Goal: Transaction & Acquisition: Purchase product/service

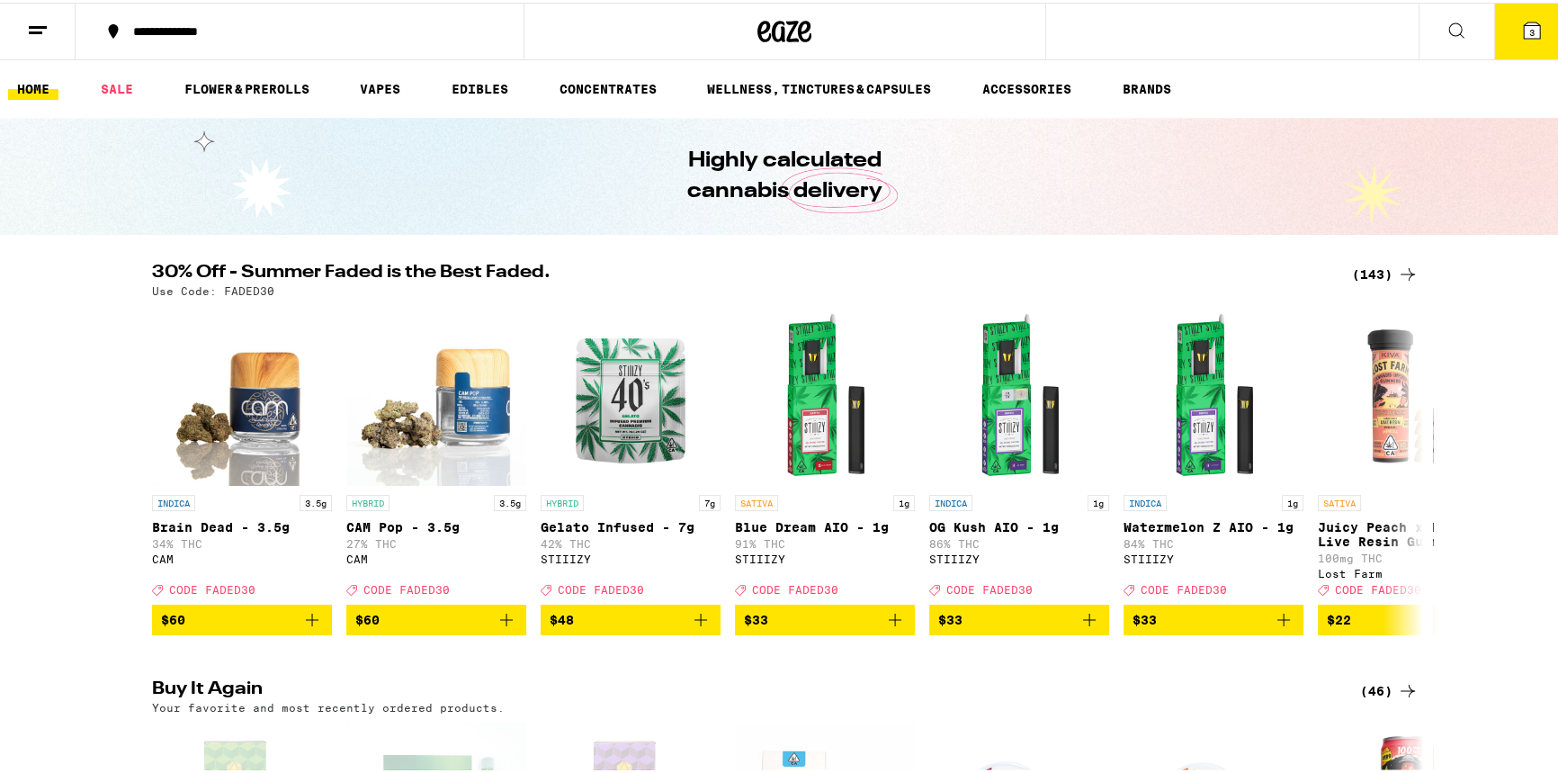
click at [1528, 42] on button "3" at bounding box center [1532, 29] width 76 height 56
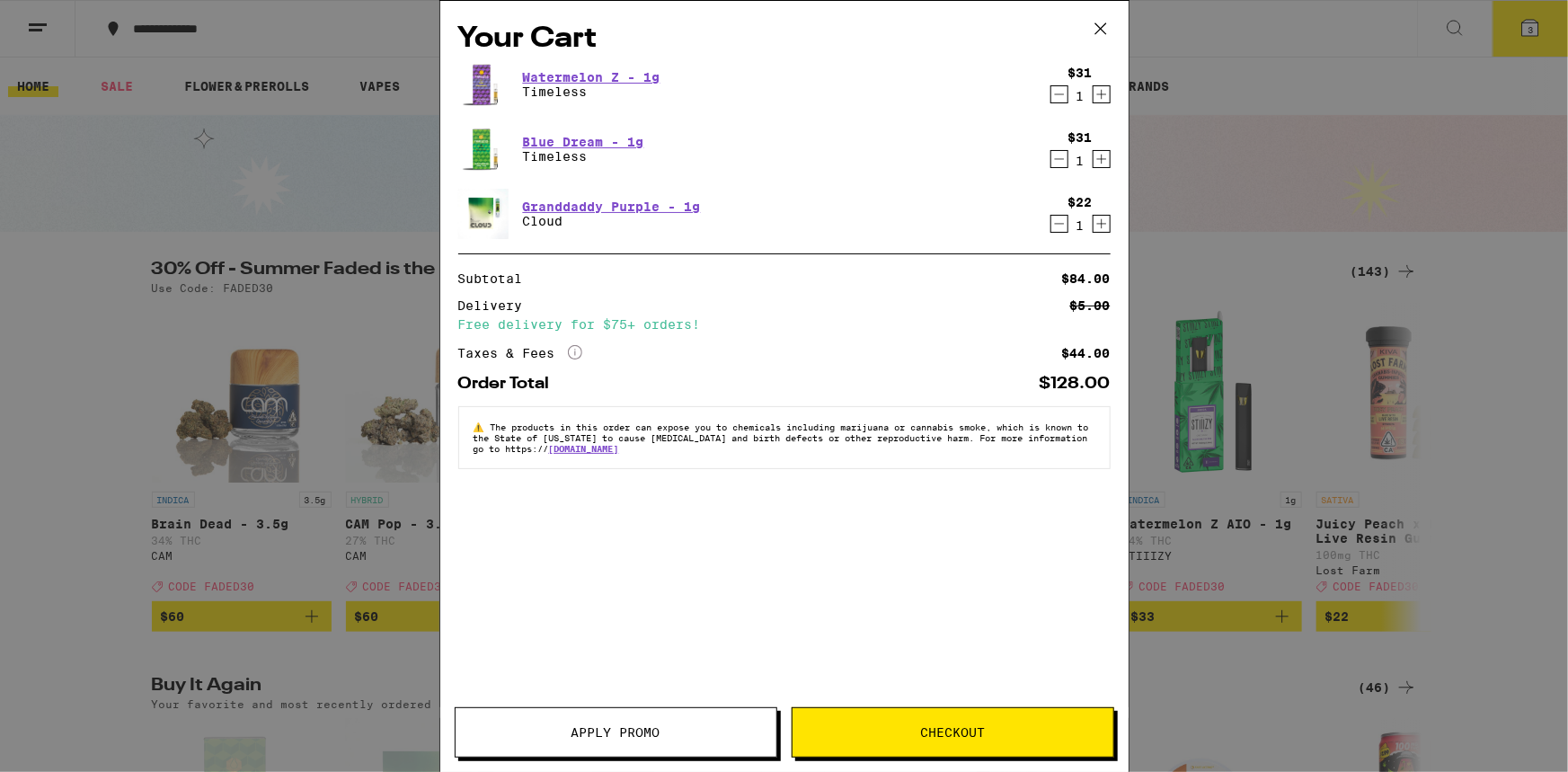
click at [1054, 89] on icon "Decrement" at bounding box center [1059, 95] width 16 height 22
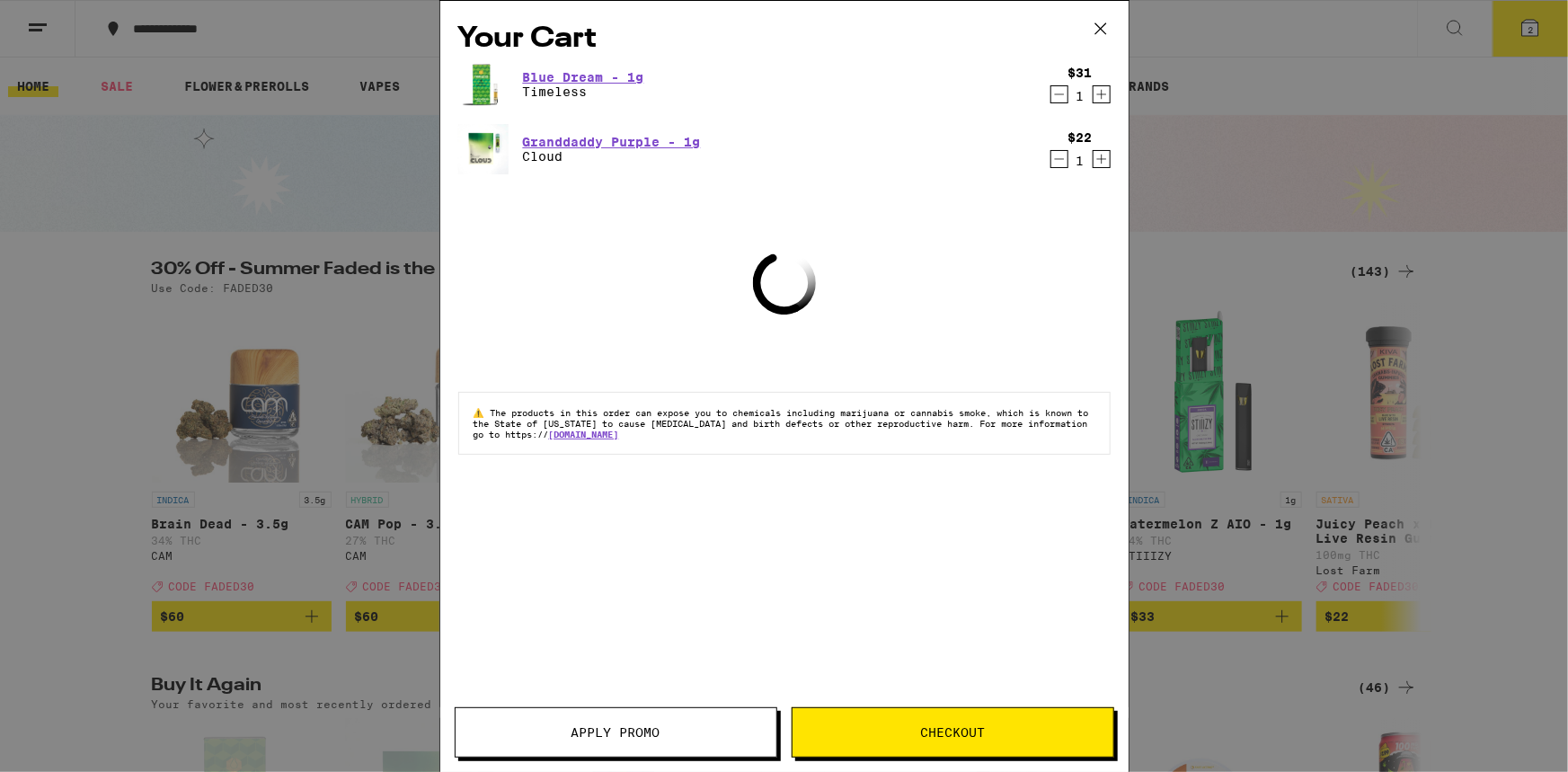
click at [1061, 100] on icon "Decrement" at bounding box center [1059, 95] width 16 height 22
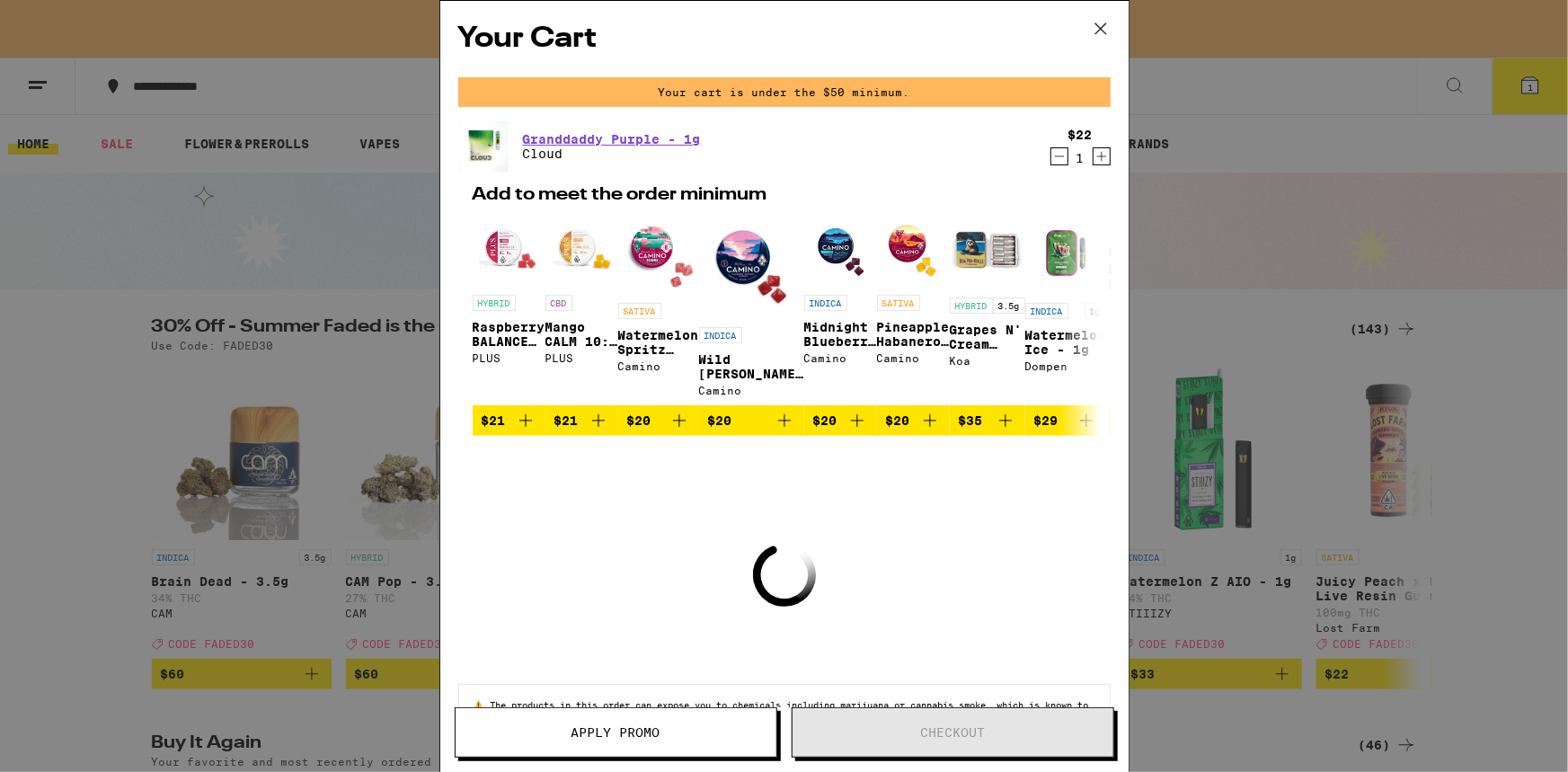
drag, startPoint x: 1059, startPoint y: 157, endPoint x: 1050, endPoint y: 156, distance: 9.1
click at [1068, 157] on div "1" at bounding box center [1080, 158] width 24 height 14
click at [1051, 156] on icon "Decrement" at bounding box center [1059, 157] width 16 height 22
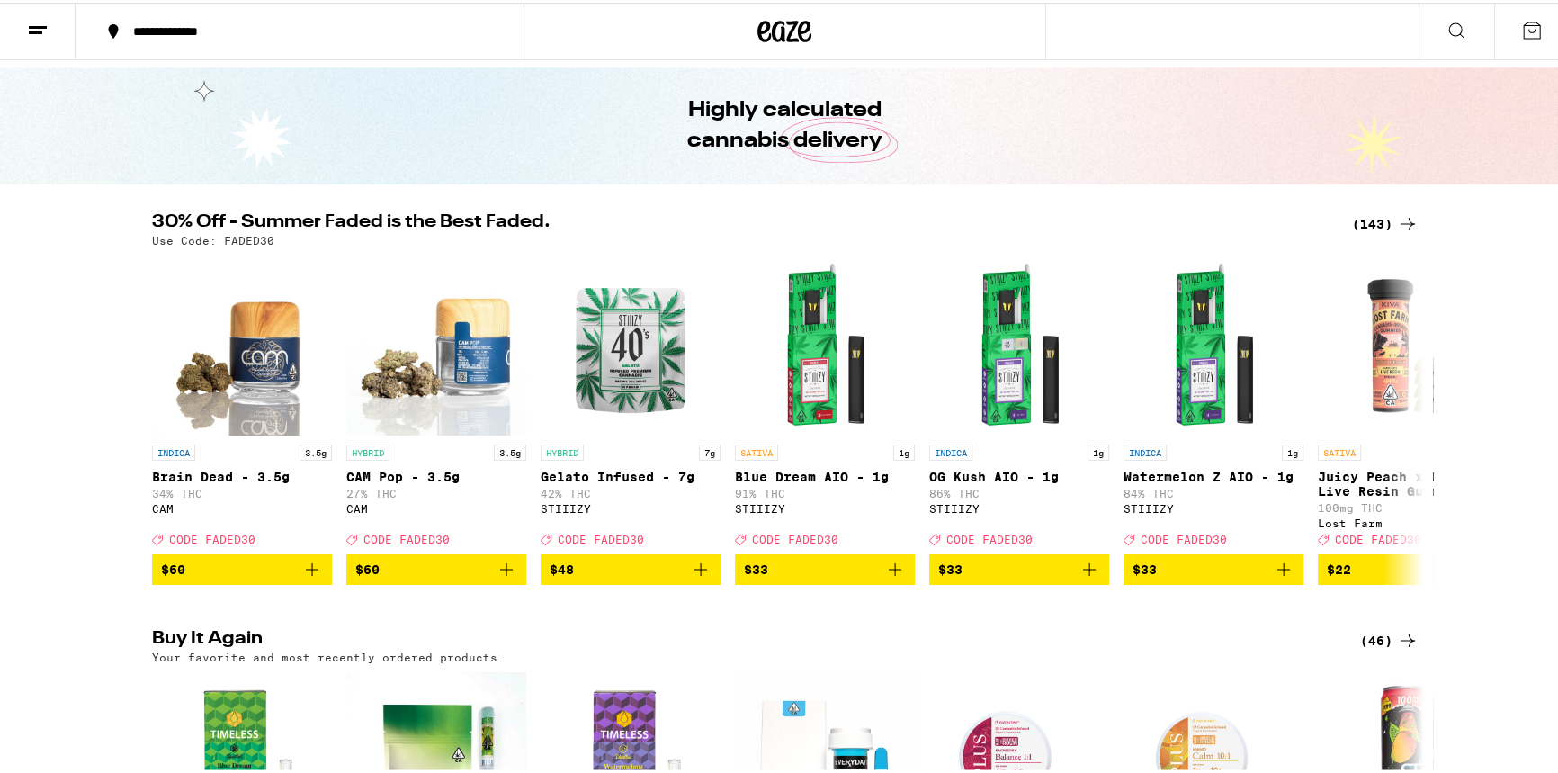
scroll to position [163, 0]
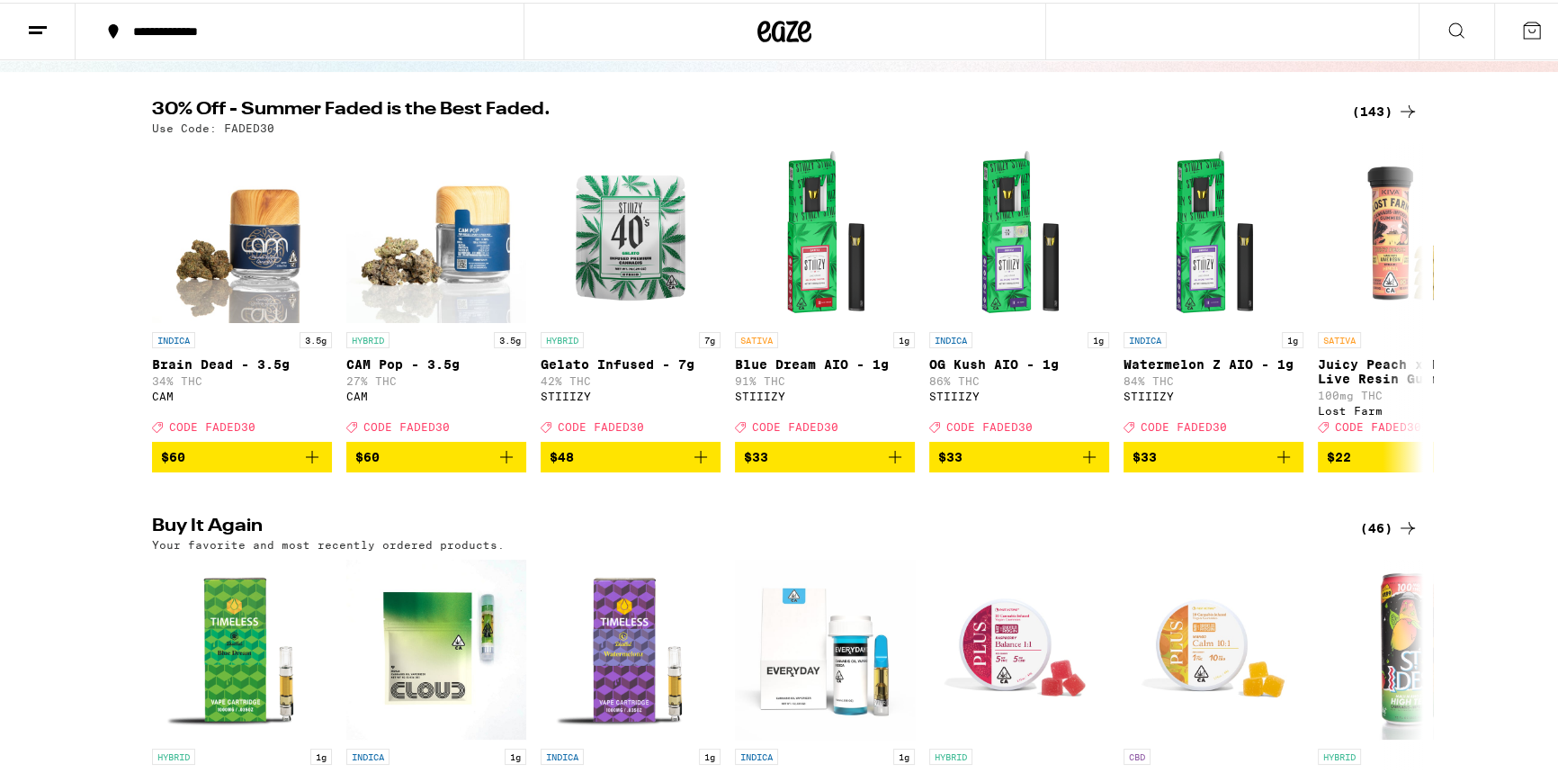
click at [1400, 107] on icon at bounding box center [1407, 109] width 14 height 13
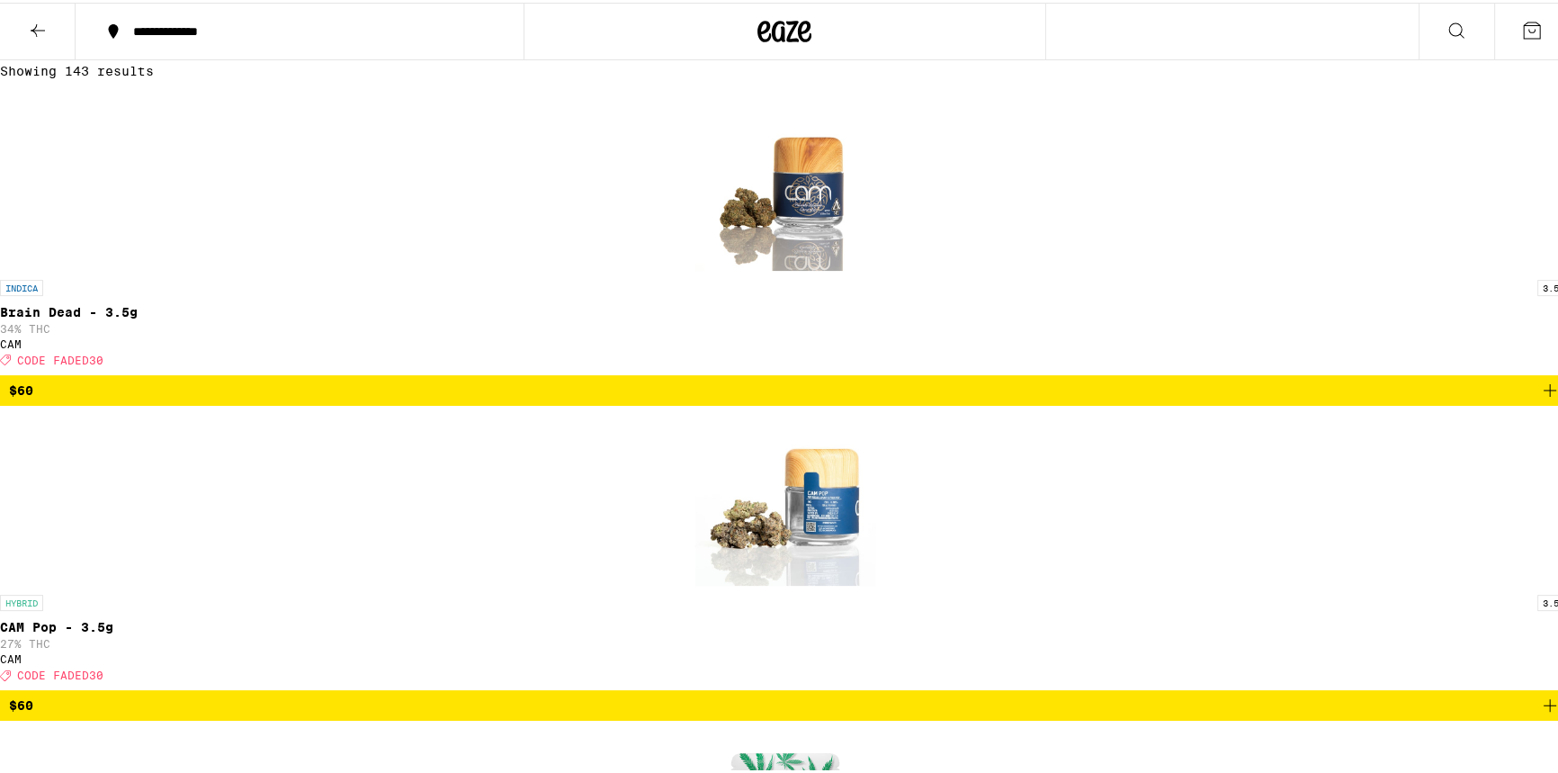
scroll to position [408, 0]
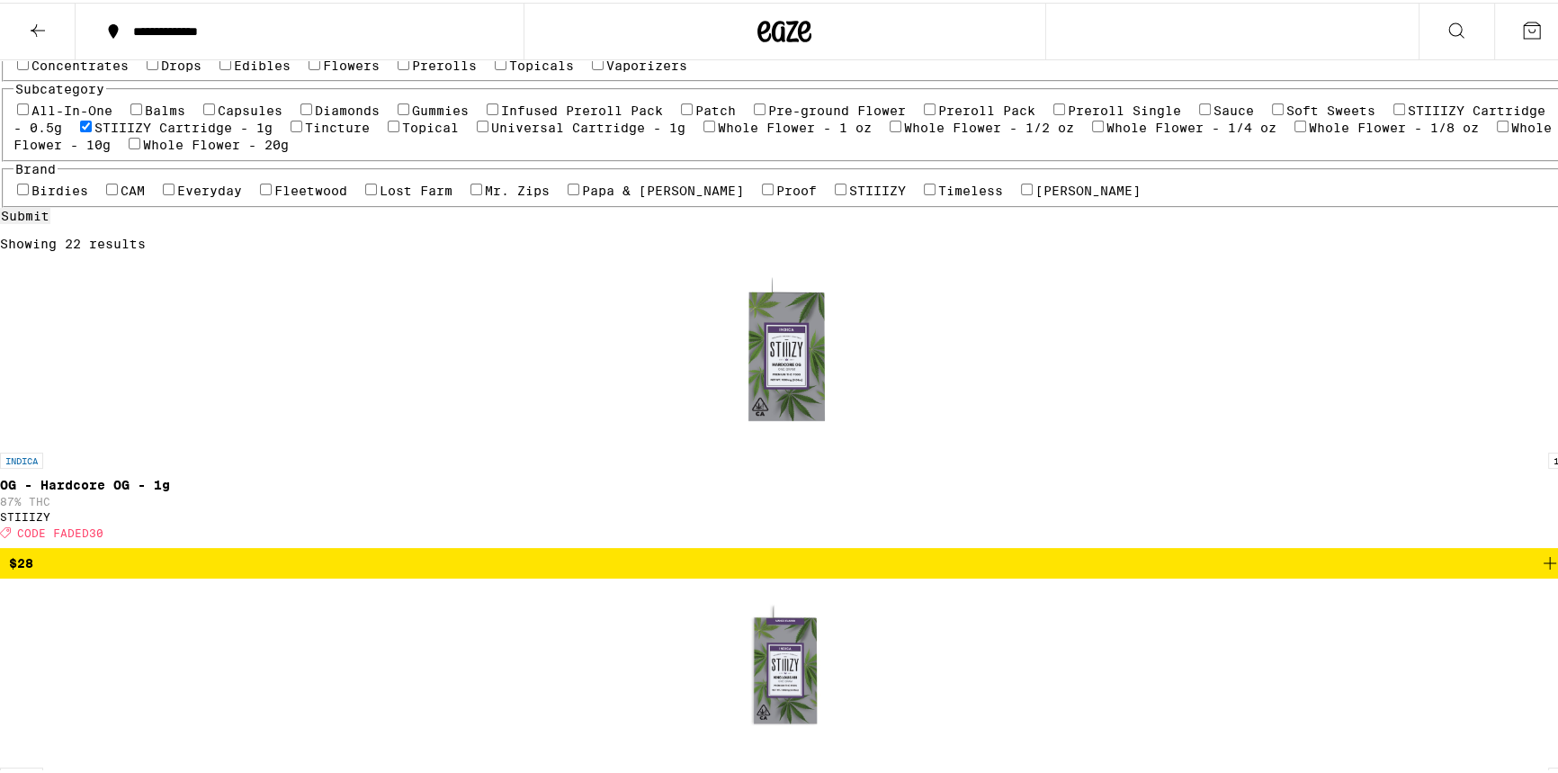
scroll to position [245, 0]
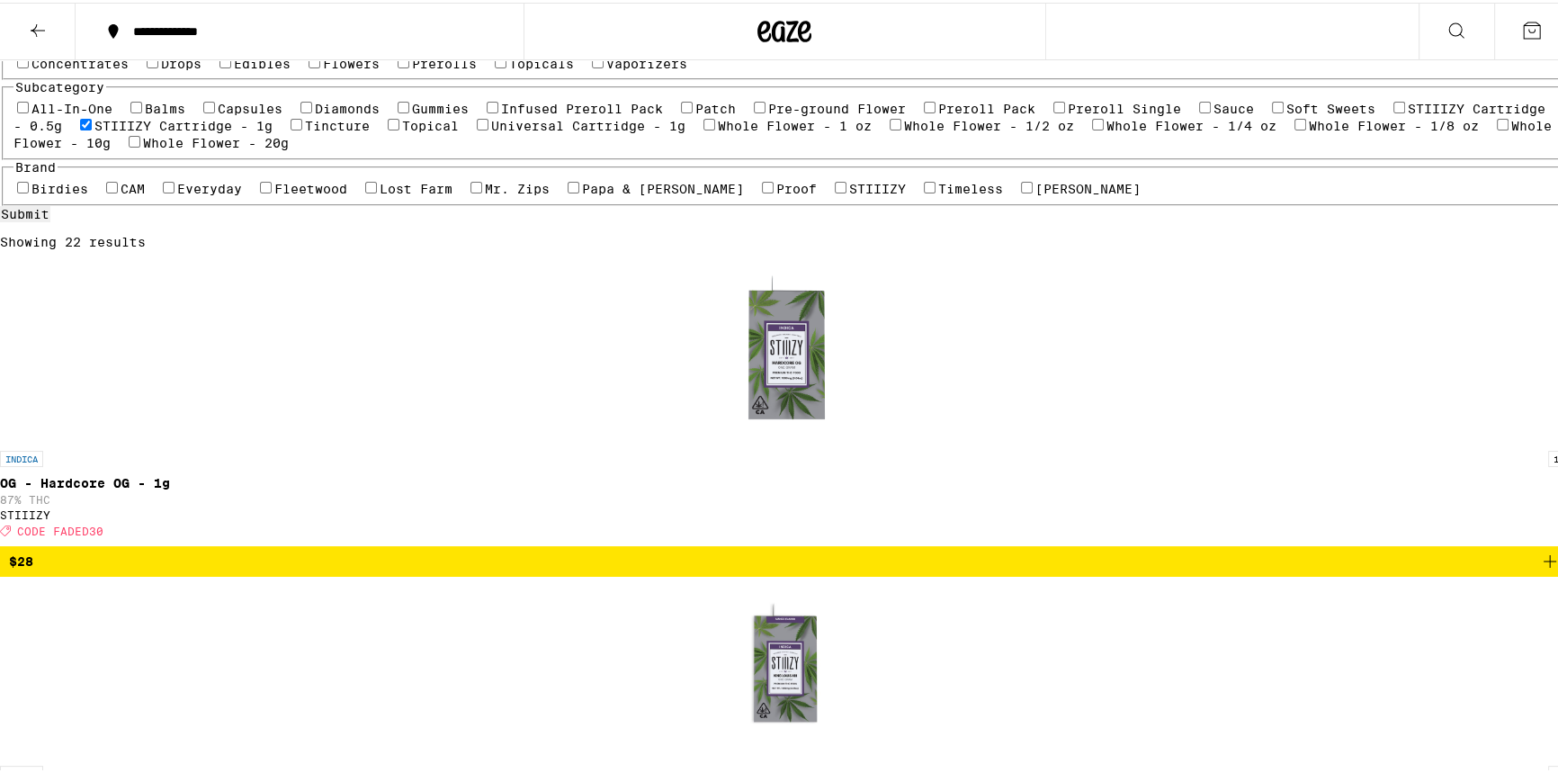
click at [273, 130] on label "STIIIZY Cartridge - 1g" at bounding box center [183, 123] width 178 height 14
click at [92, 128] on input "STIIIZY Cartridge - 1g" at bounding box center [86, 122] width 12 height 12
checkbox input "false"
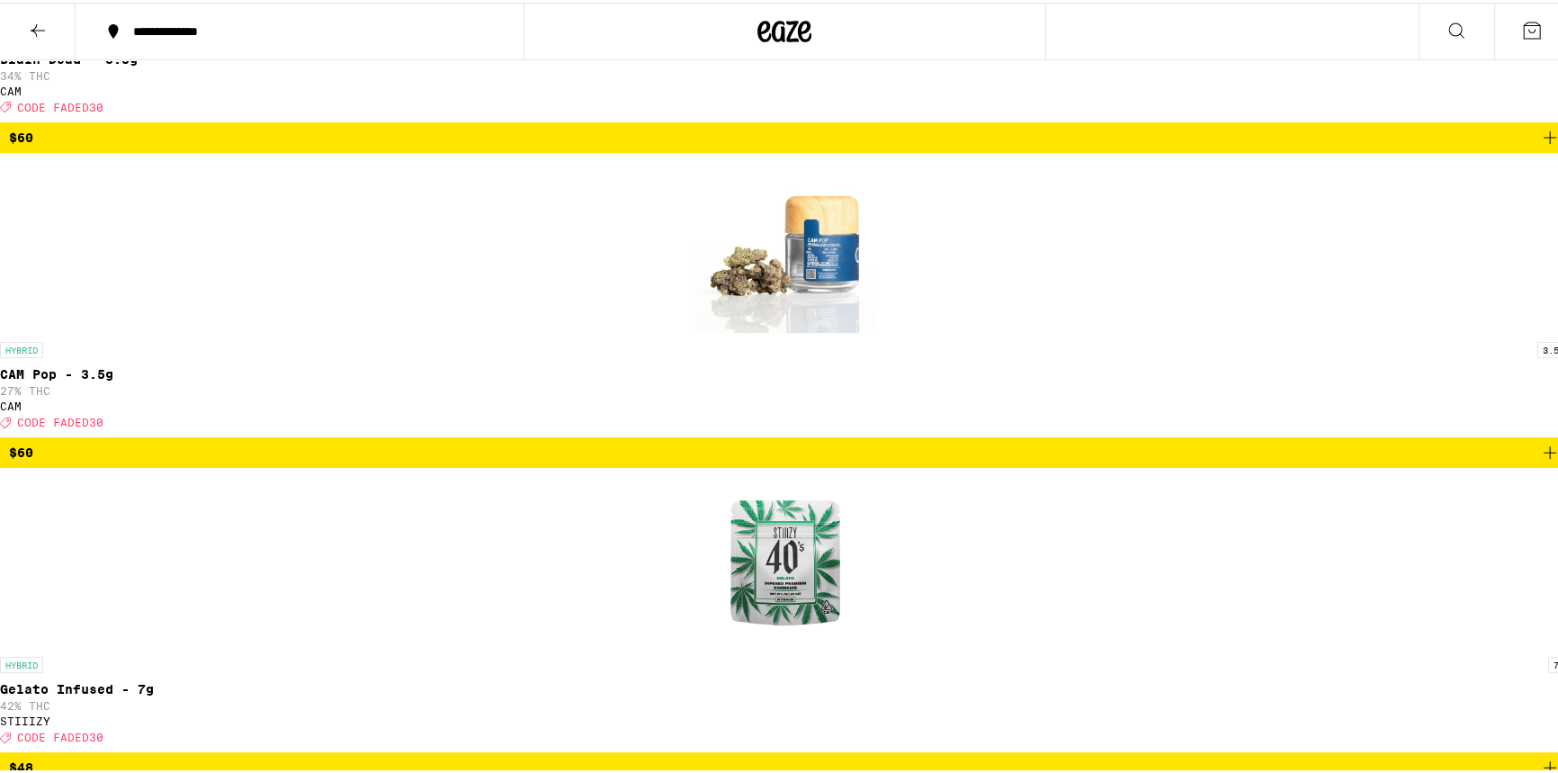
checkbox input "true"
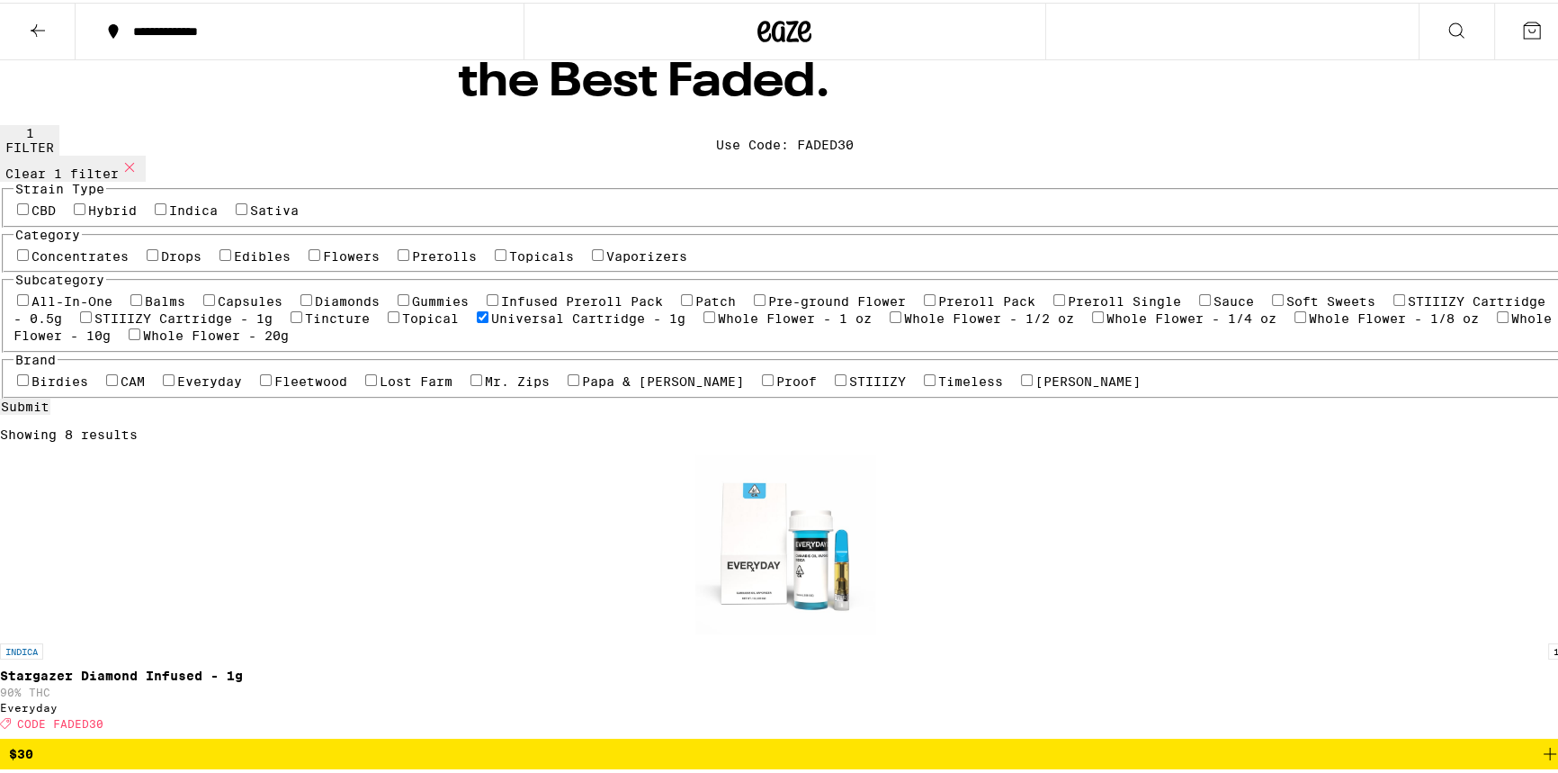
scroll to position [81, 0]
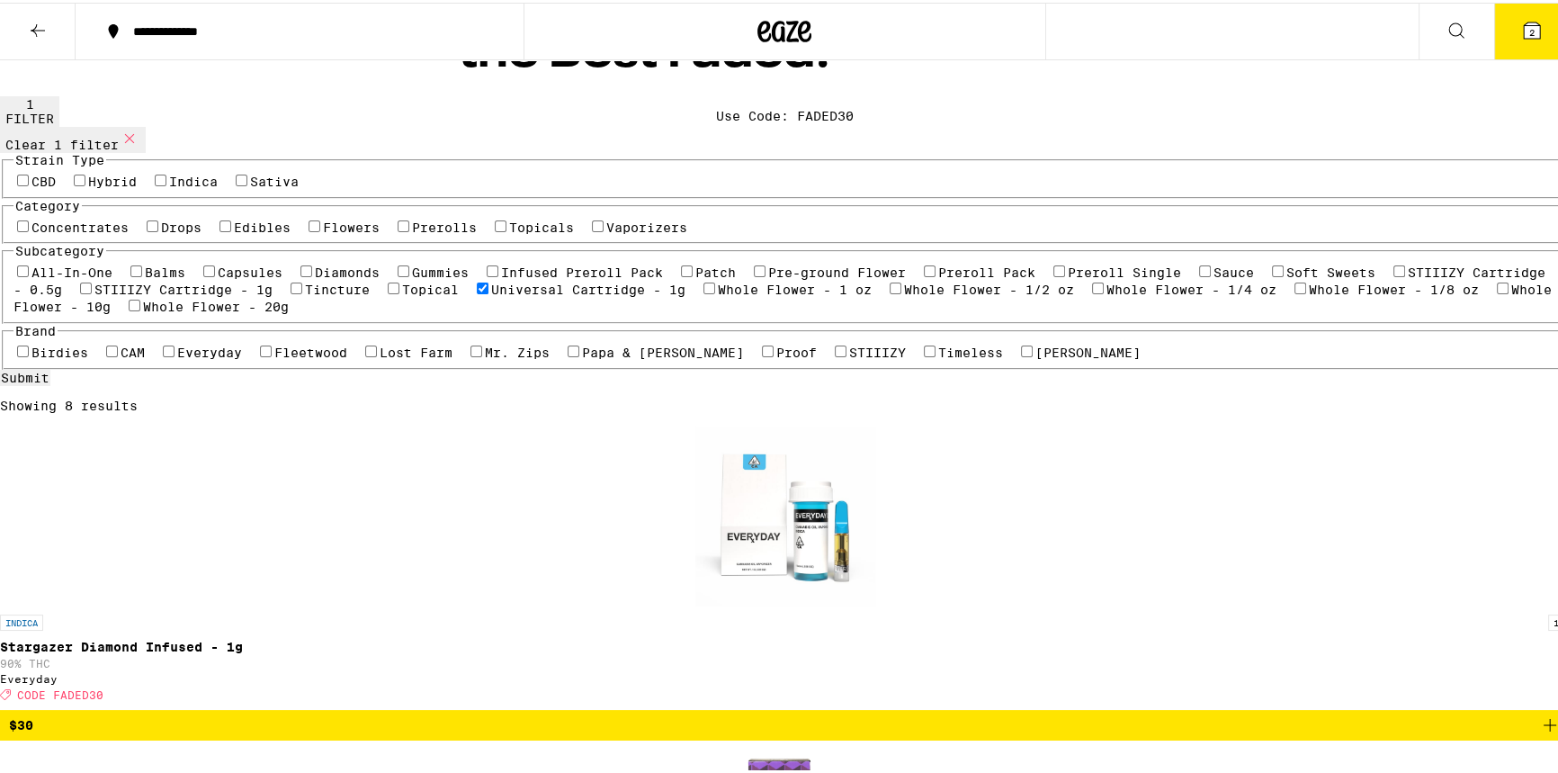
click at [1539, 711] on icon "Add to bag" at bounding box center [1550, 722] width 22 height 22
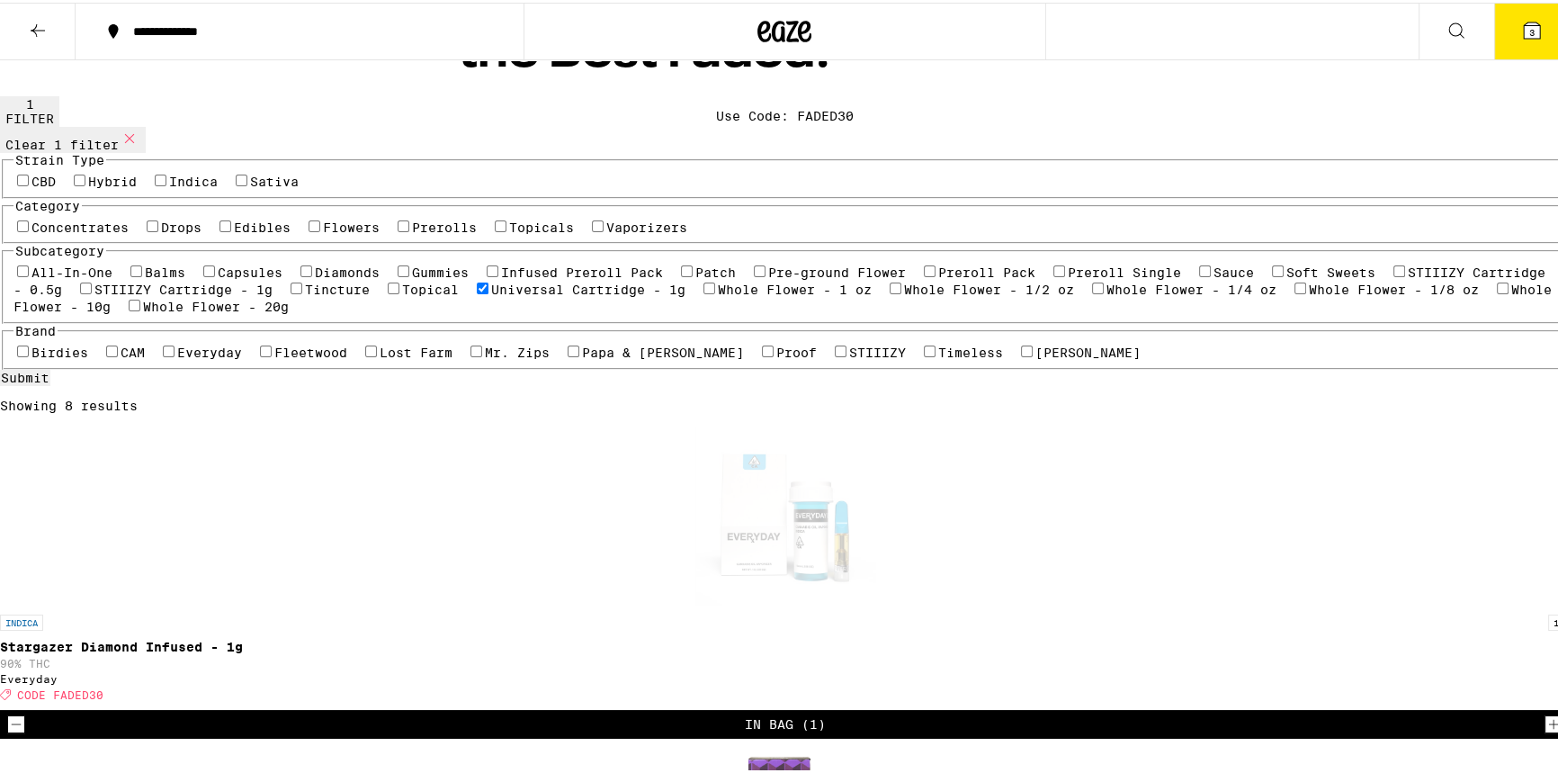
click at [1507, 35] on button "4" at bounding box center [1532, 29] width 76 height 56
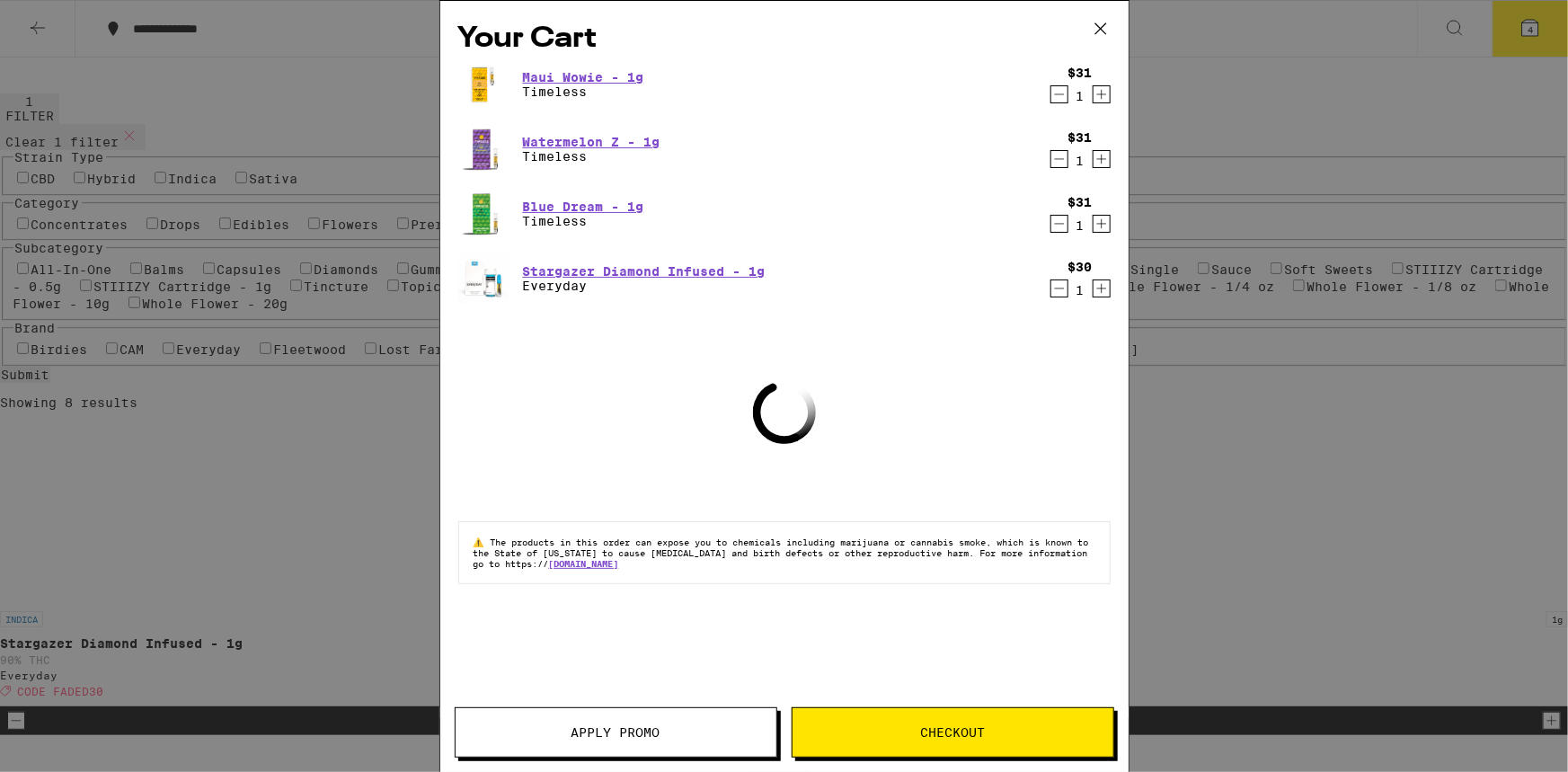
click at [650, 742] on button "Apply Promo" at bounding box center [615, 732] width 323 height 50
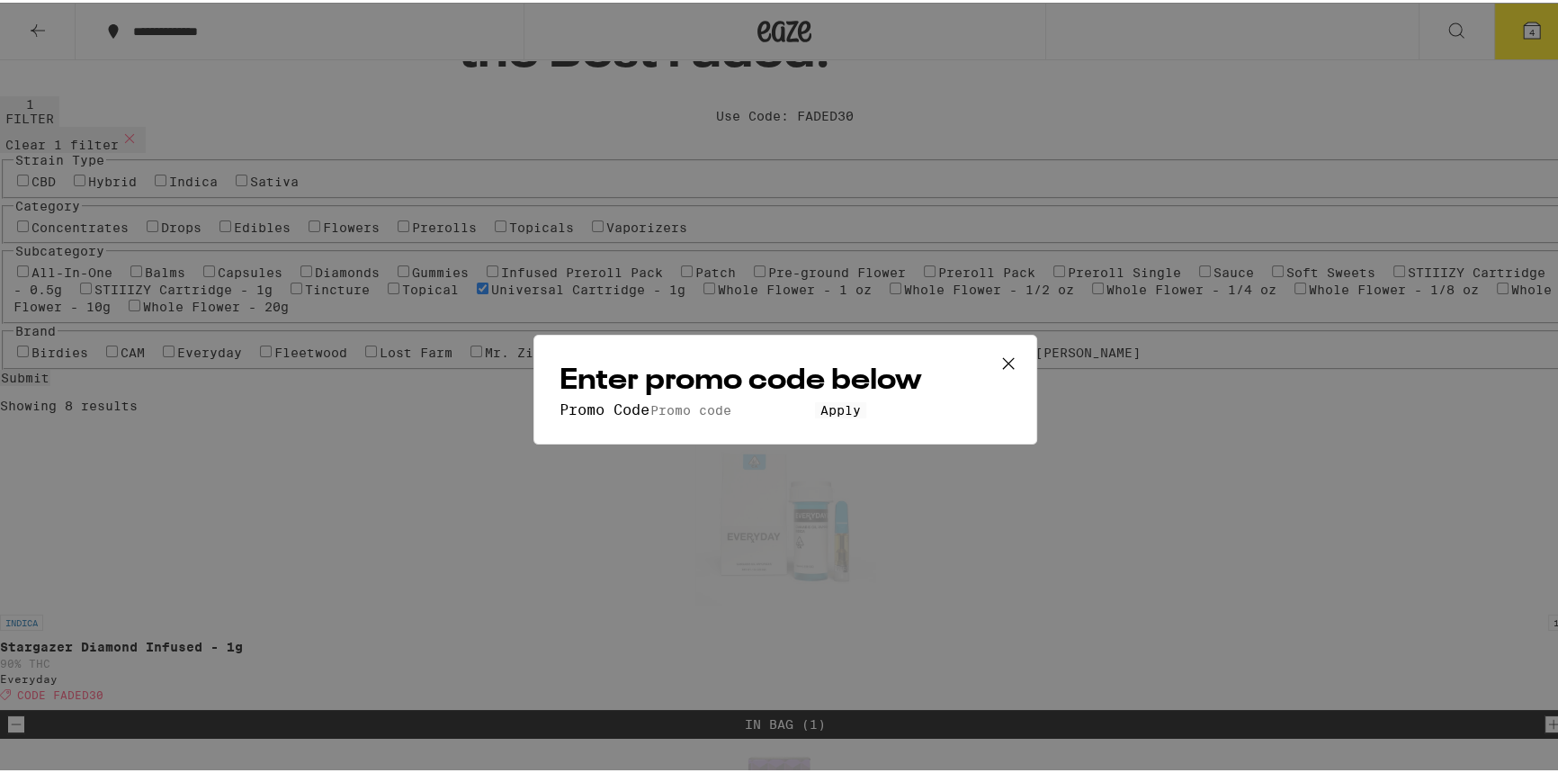
click at [714, 399] on input "Promo Code" at bounding box center [731, 407] width 165 height 16
click at [815, 399] on button "Apply" at bounding box center [840, 407] width 51 height 16
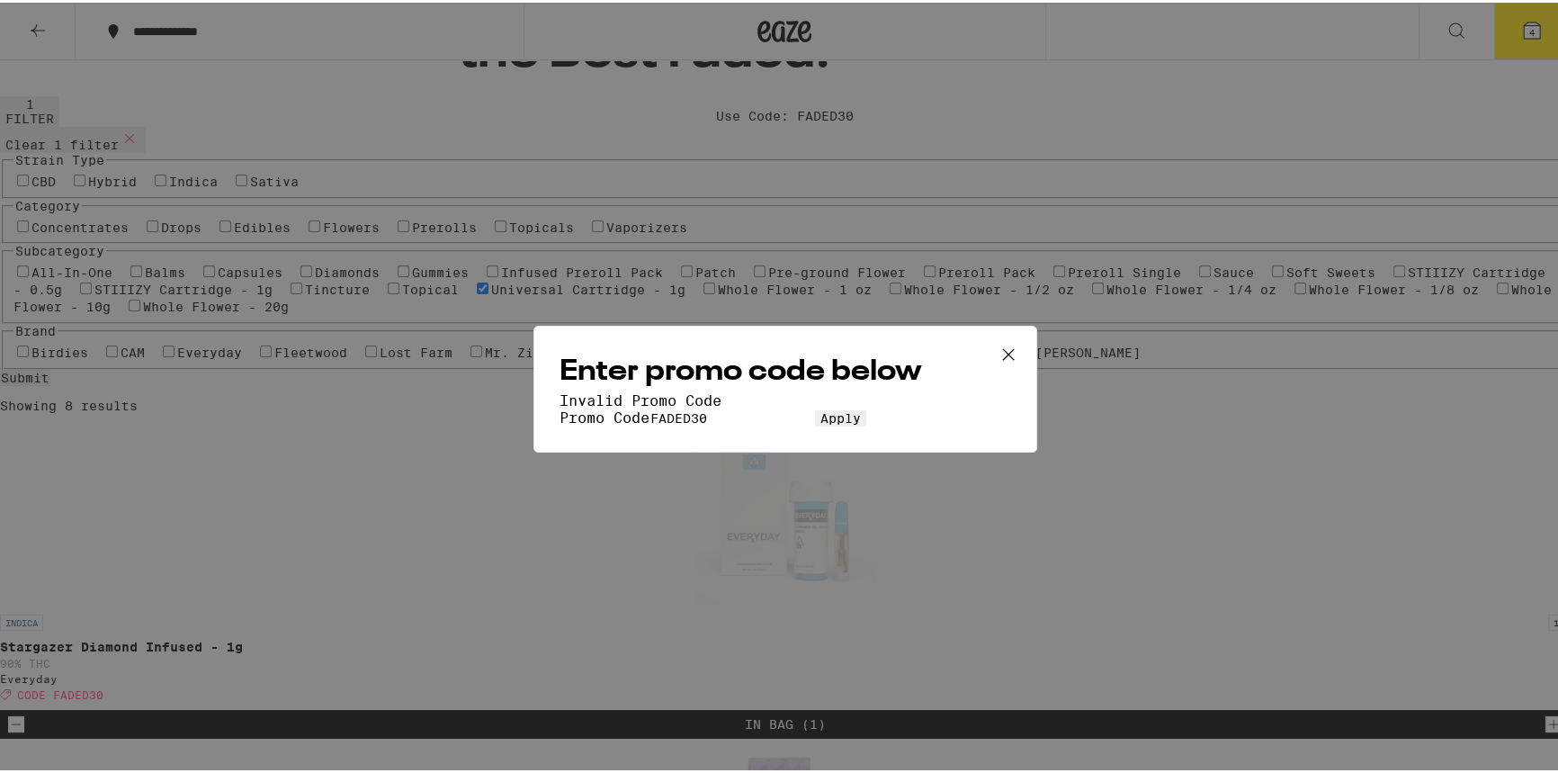
type input "FADED30"
click at [815, 407] on button "Apply" at bounding box center [840, 415] width 51 height 16
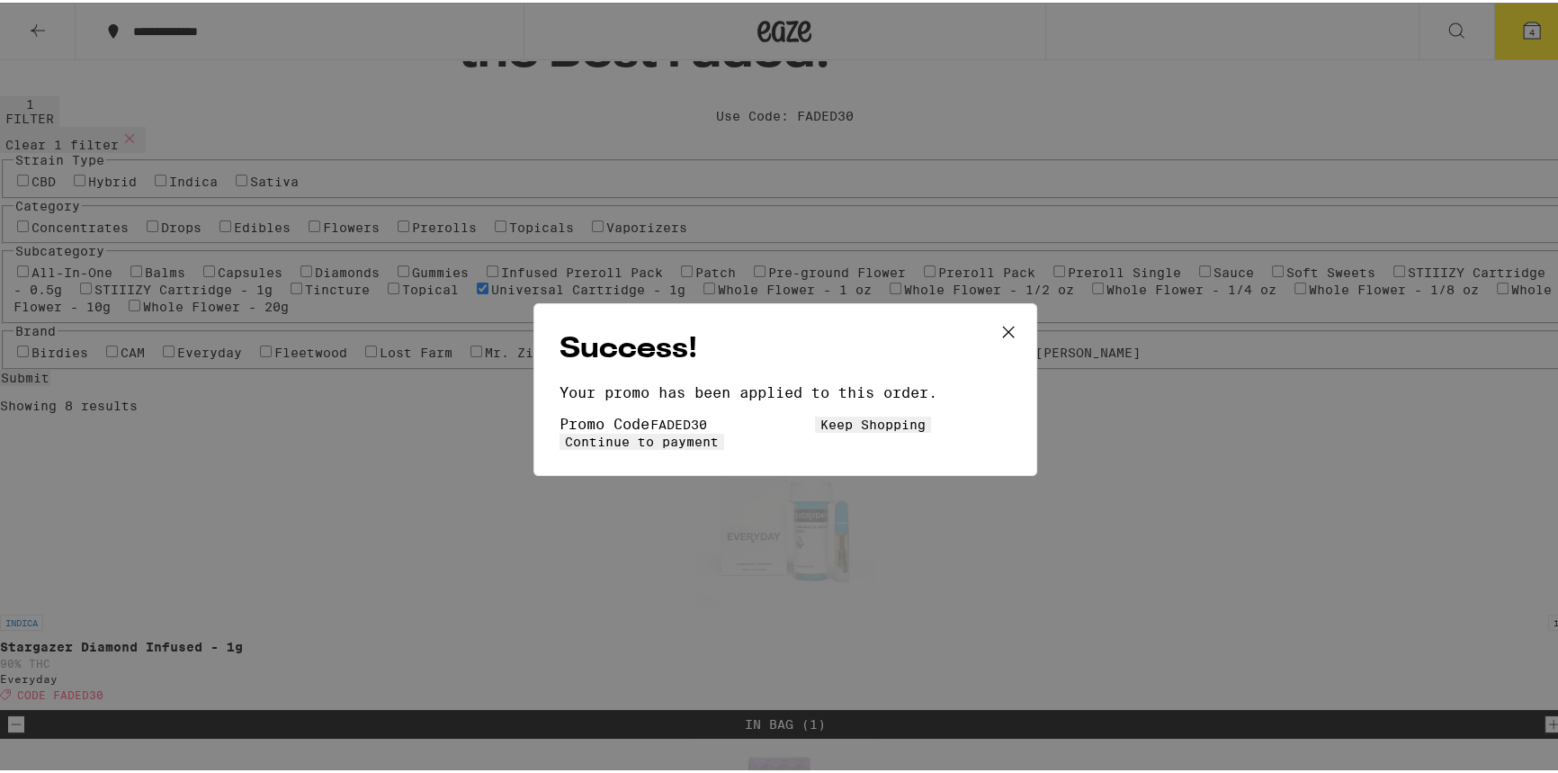
click at [724, 431] on button "Continue to payment" at bounding box center [641, 439] width 165 height 16
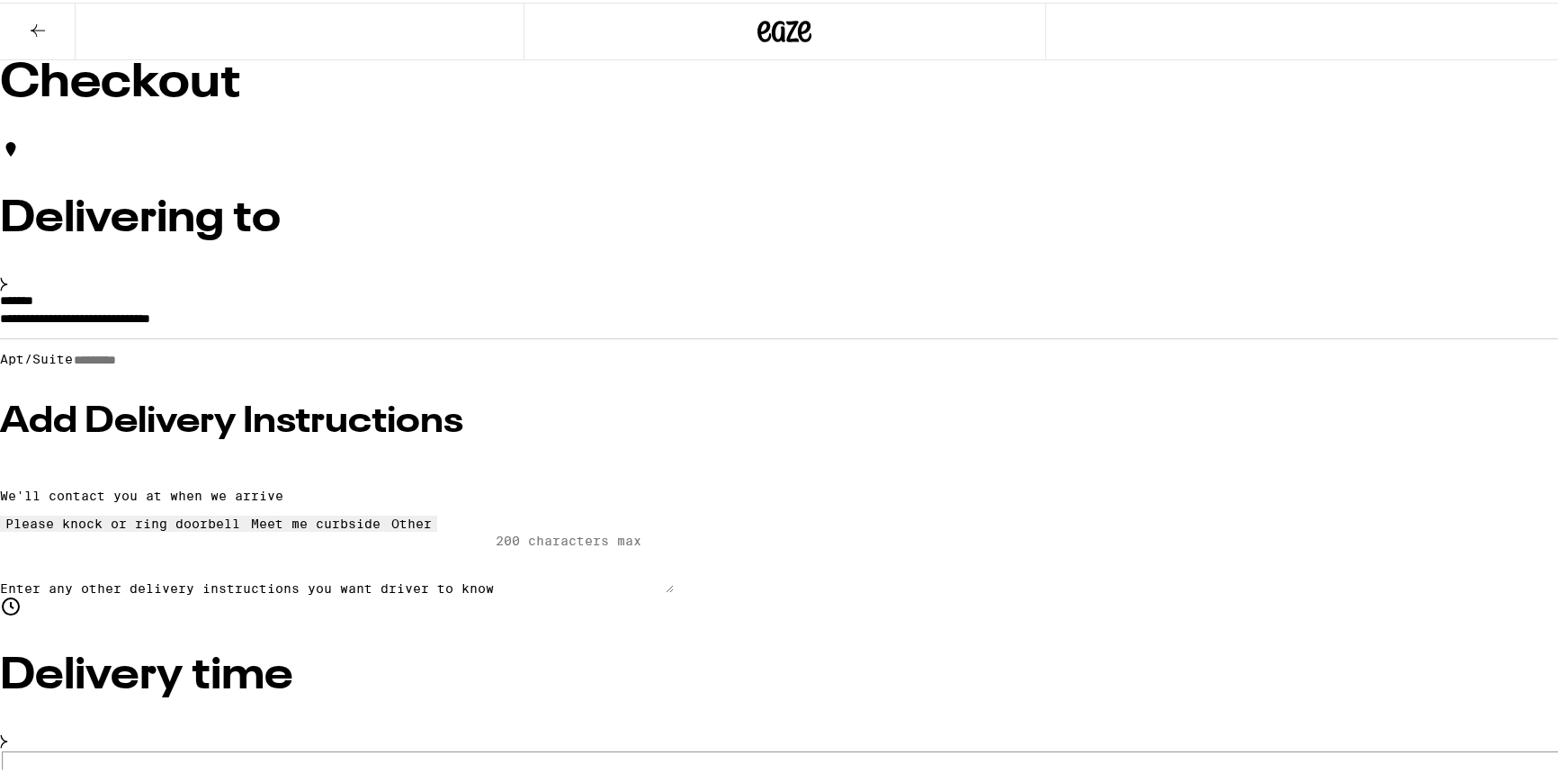
click at [201, 365] on input "Apt/Suite" at bounding box center [137, 357] width 128 height 15
type input "*"
click at [459, 437] on h3 "Add Delivery Instructions" at bounding box center [785, 419] width 1570 height 36
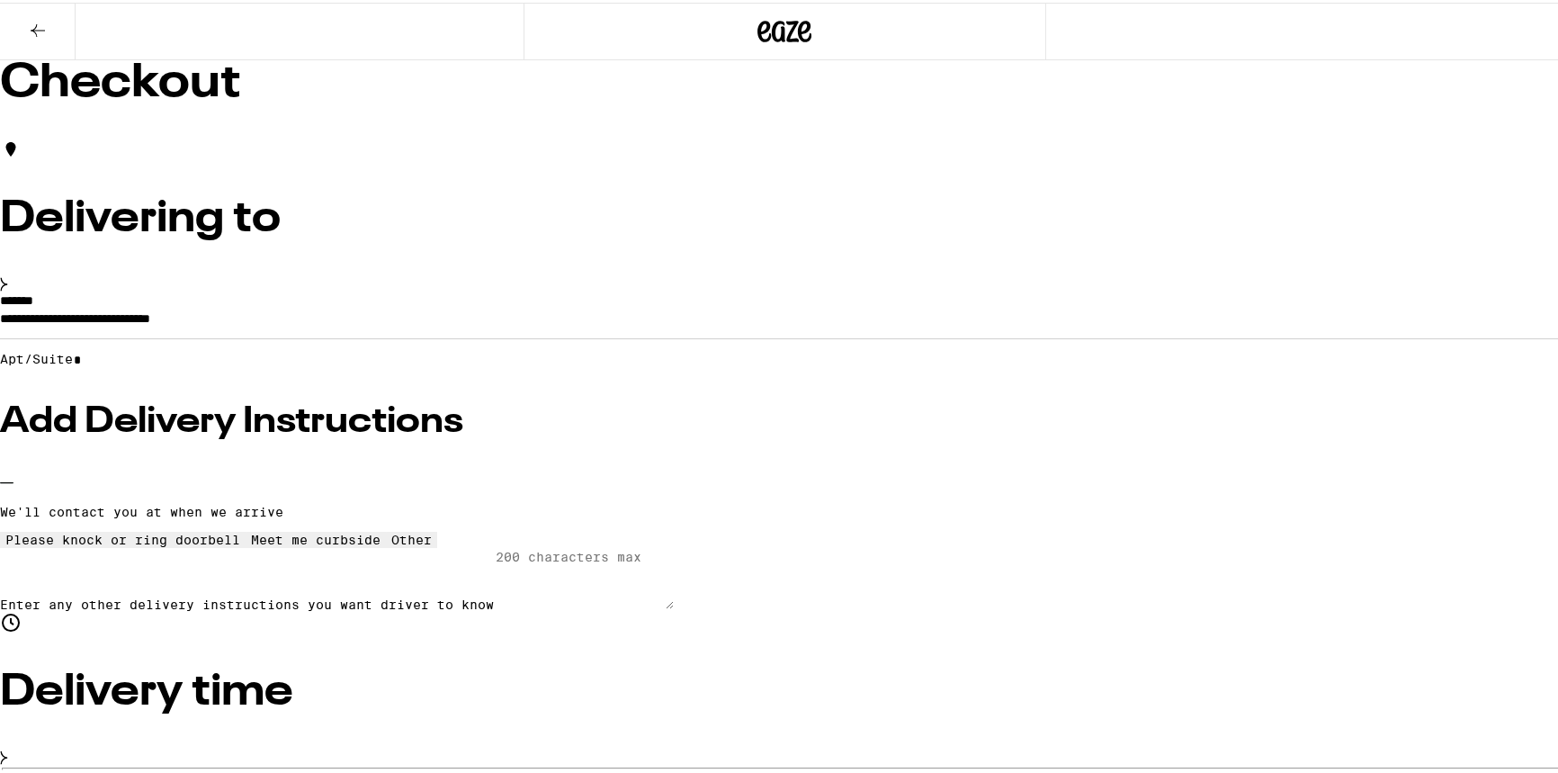
click at [369, 544] on div "Meet me curbside" at bounding box center [316, 537] width 130 height 14
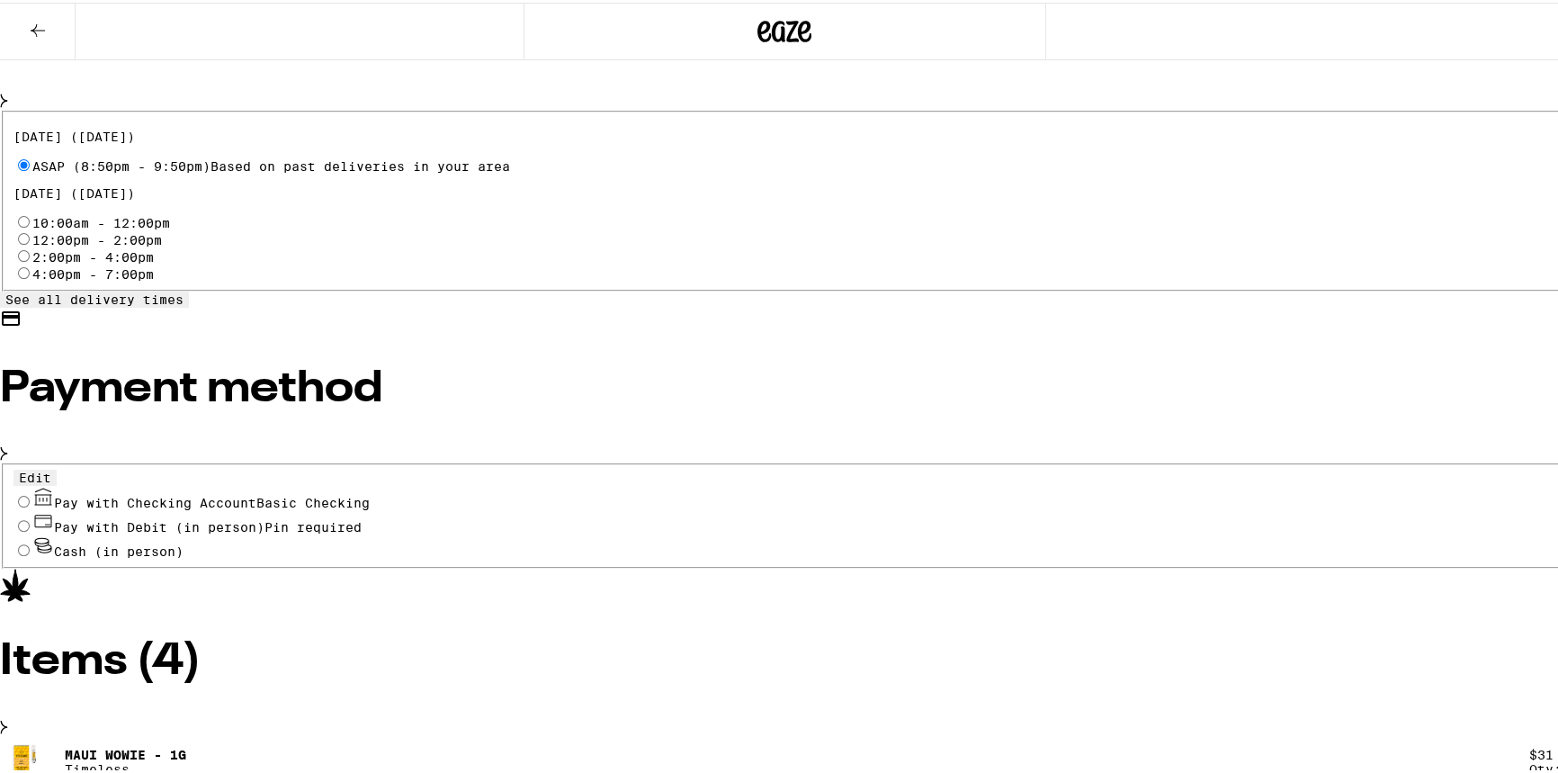
scroll to position [736, 0]
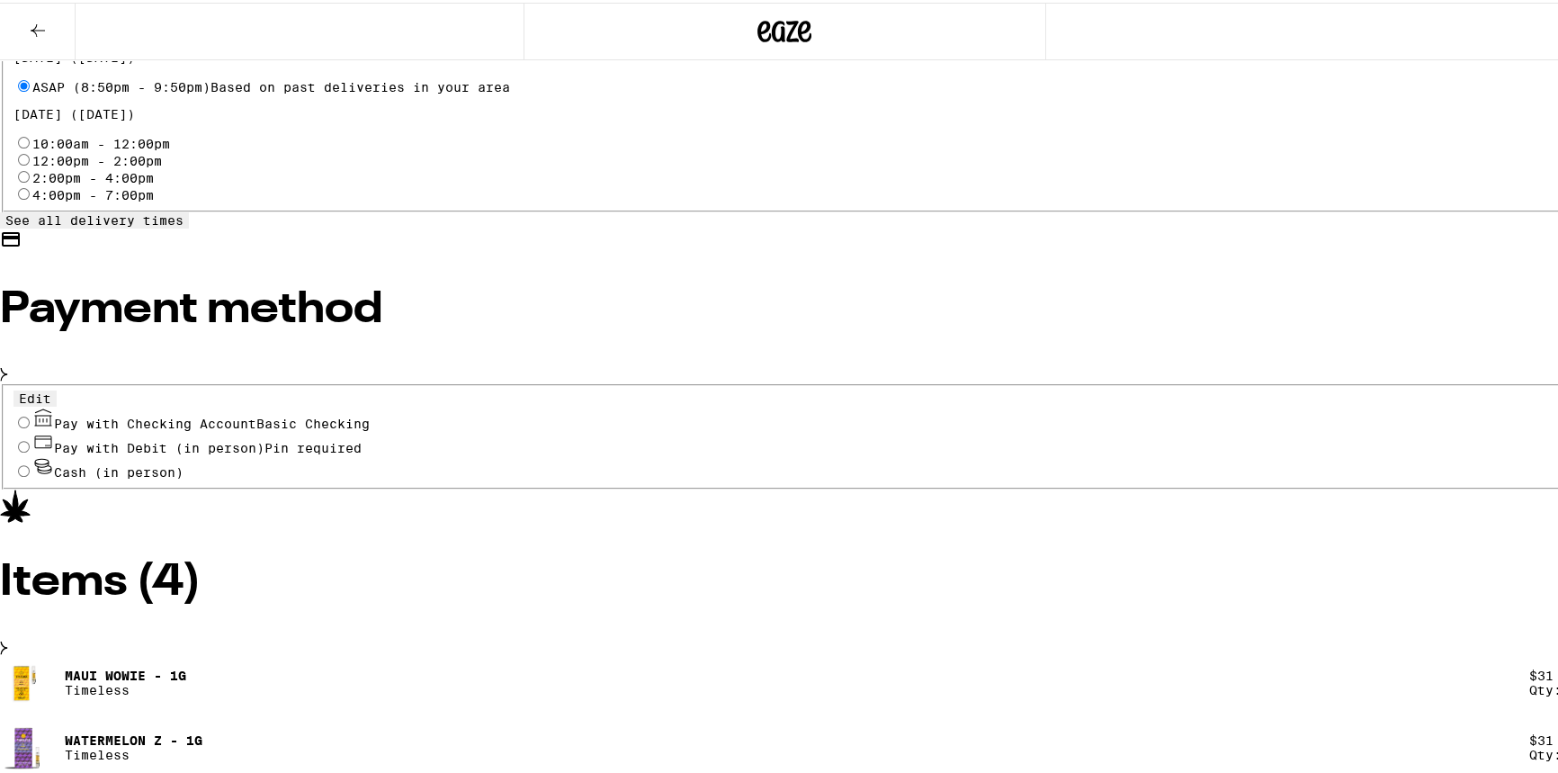
click at [30, 414] on input "Pay with Checking Account Basic Checking" at bounding box center [24, 420] width 12 height 12
radio input "true"
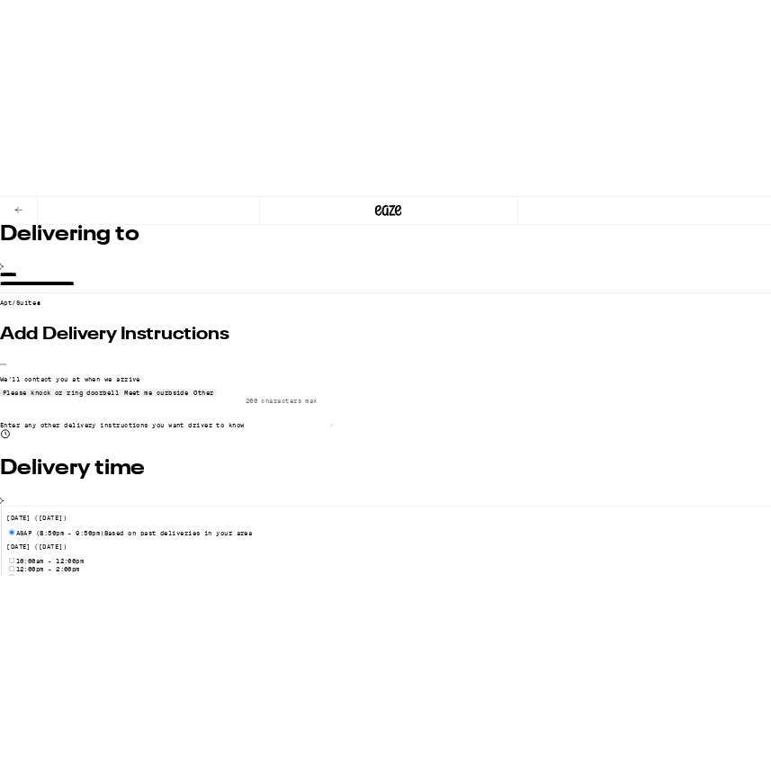
scroll to position [0, 0]
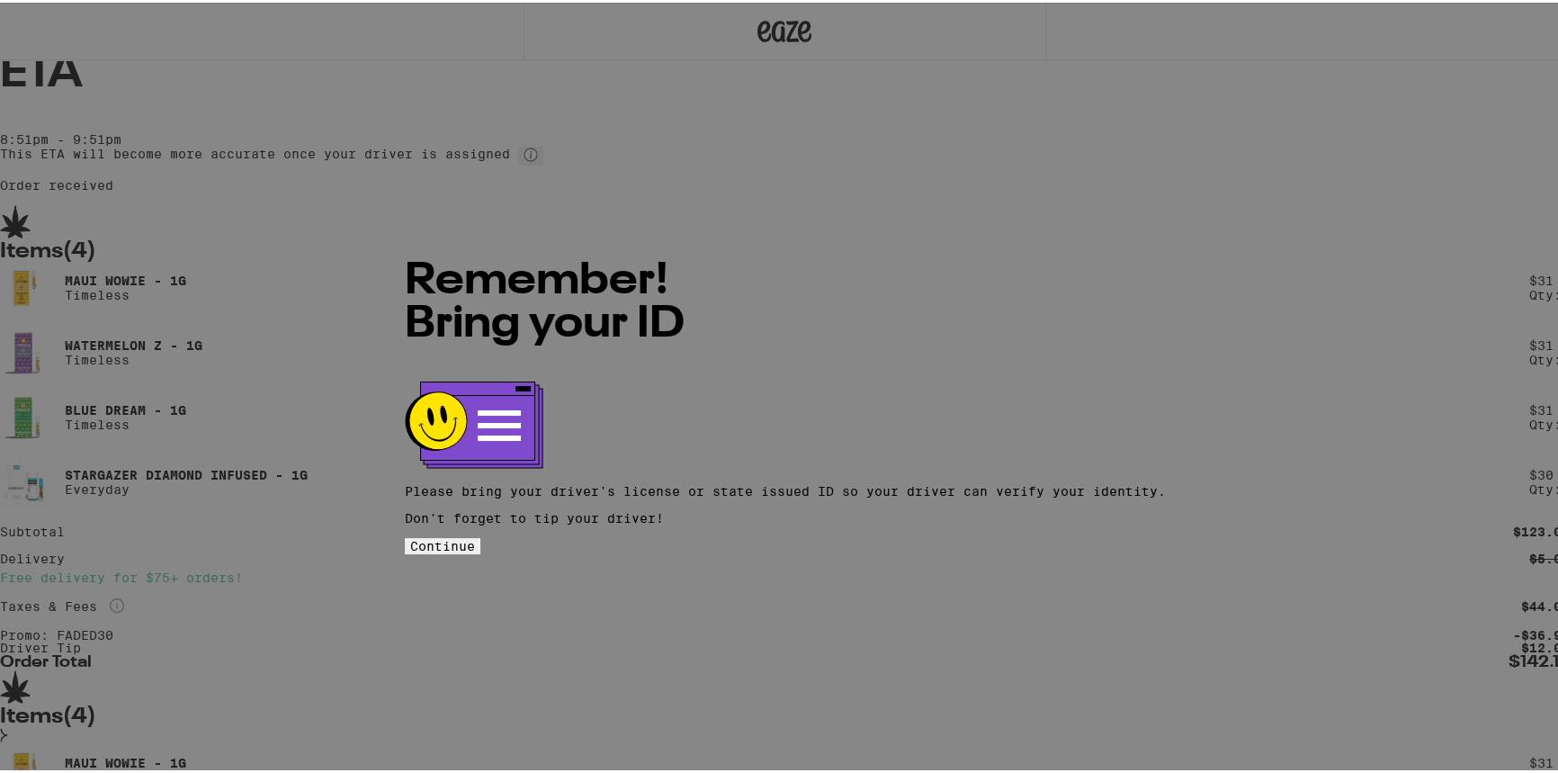
click at [480, 535] on button "Continue" at bounding box center [443, 543] width 76 height 16
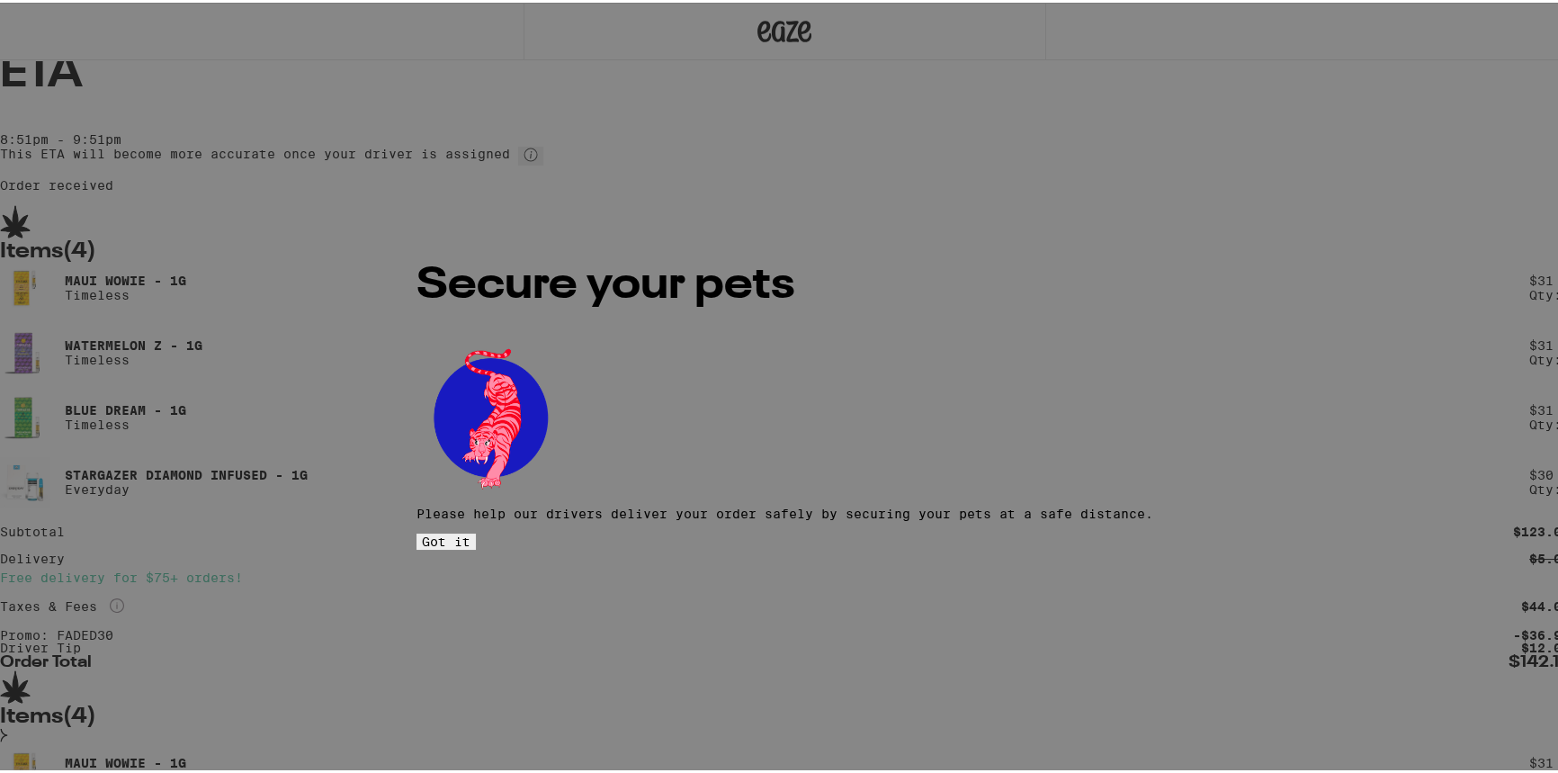
click at [476, 531] on button "Got it" at bounding box center [445, 539] width 59 height 16
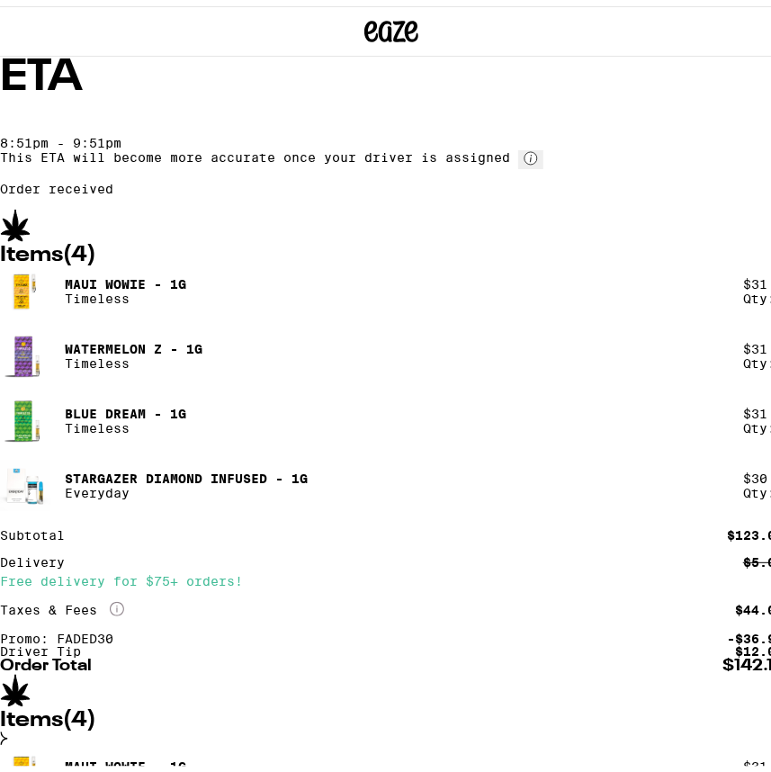
click at [321, 37] on div at bounding box center [391, 25] width 261 height 50
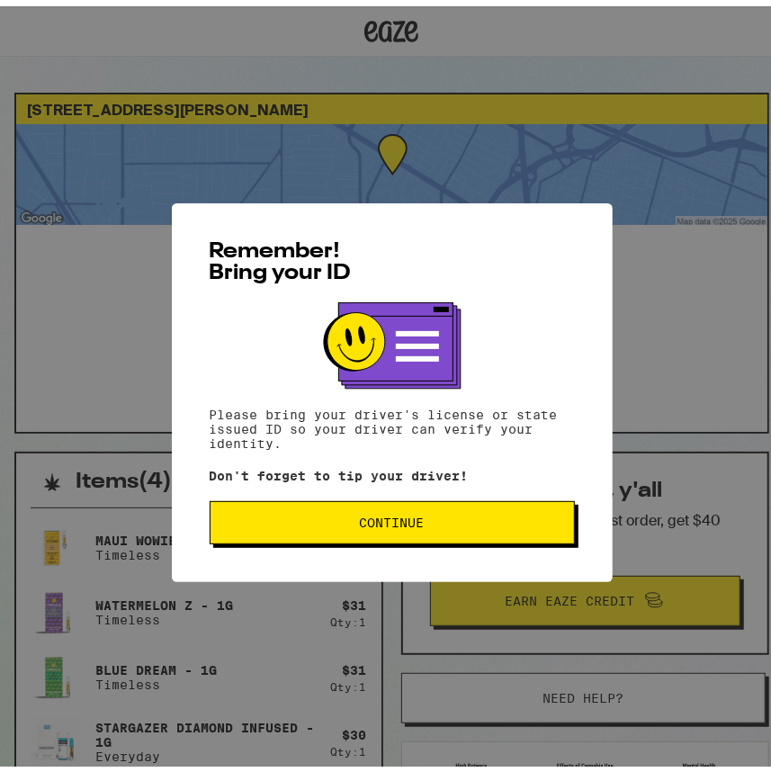
click at [402, 508] on button "Continue" at bounding box center [392, 516] width 365 height 43
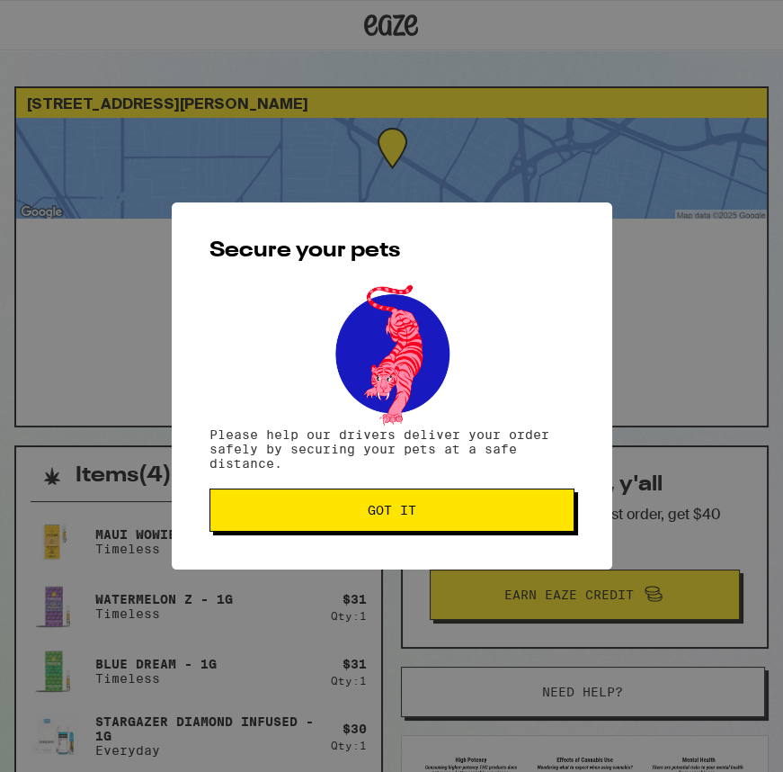
click at [343, 510] on span "Got it" at bounding box center [392, 510] width 335 height 13
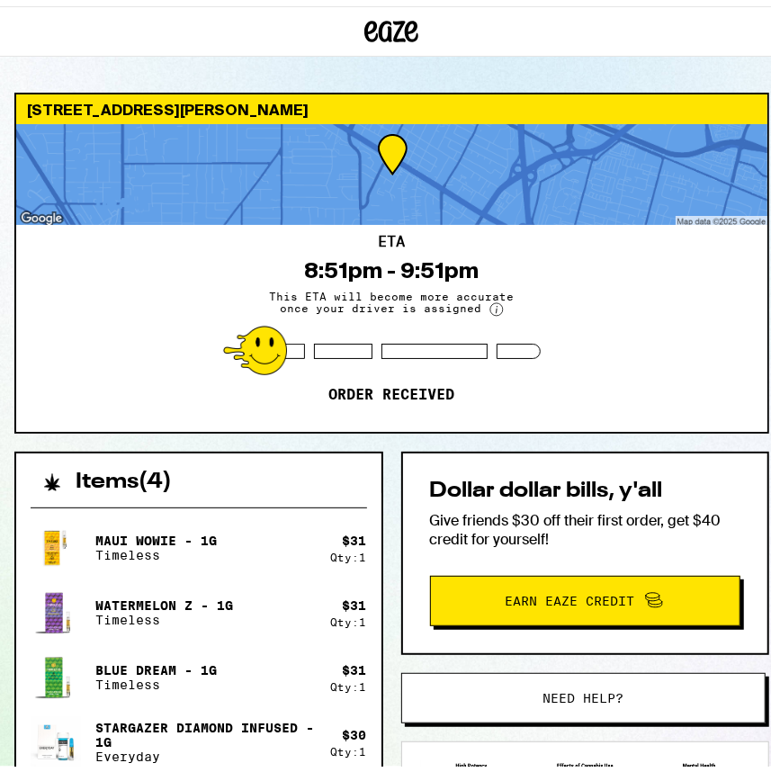
click at [369, 158] on div at bounding box center [391, 168] width 751 height 101
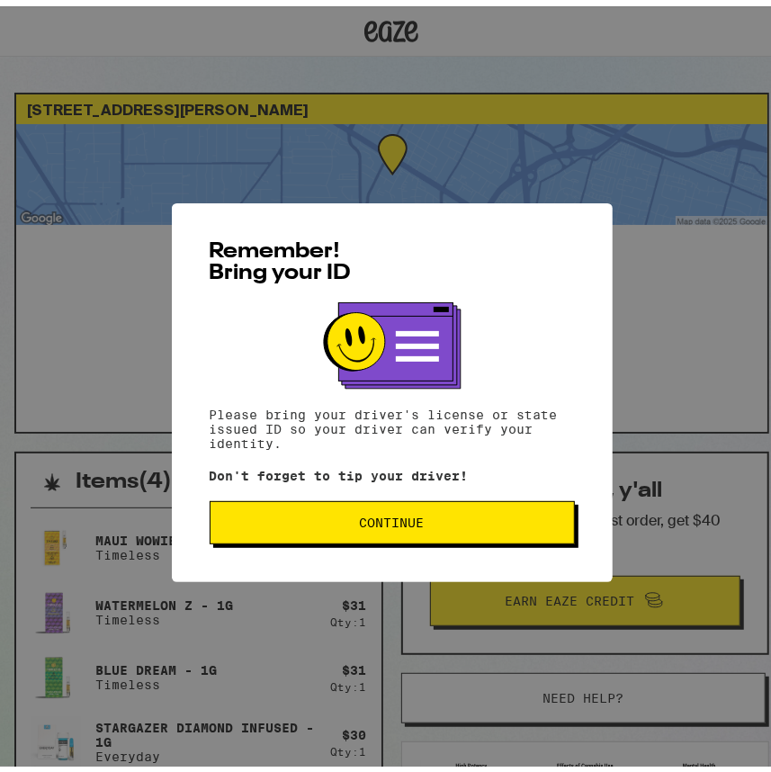
click at [448, 518] on span "Continue" at bounding box center [392, 516] width 335 height 13
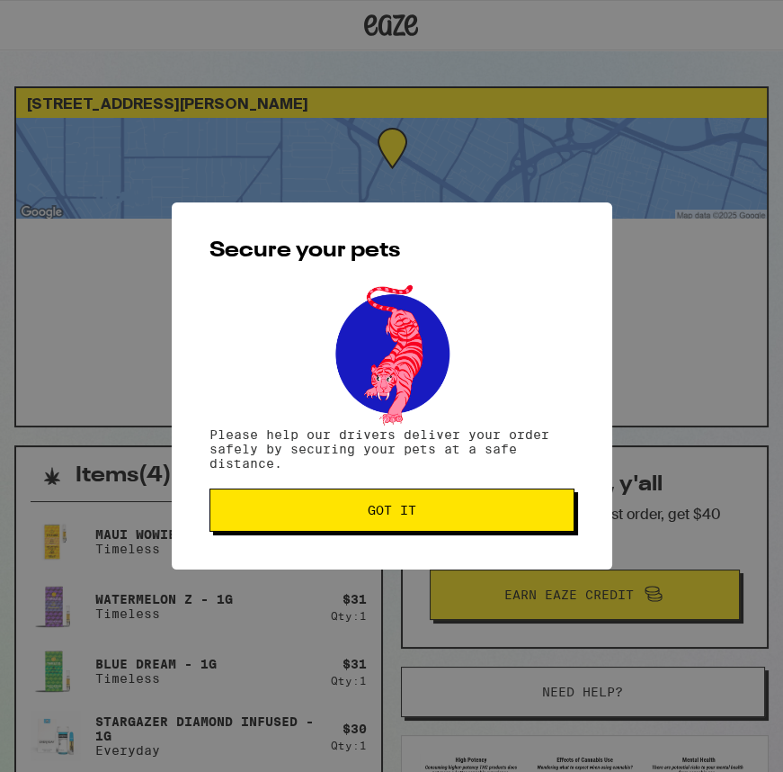
click at [448, 516] on span "Got it" at bounding box center [392, 510] width 335 height 13
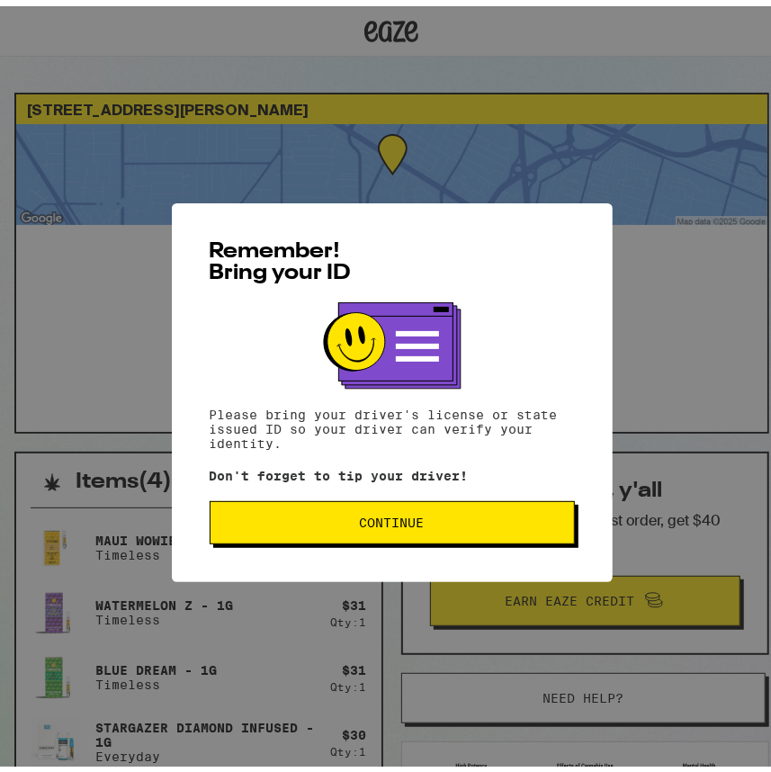
click at [462, 526] on button "Continue" at bounding box center [392, 516] width 365 height 43
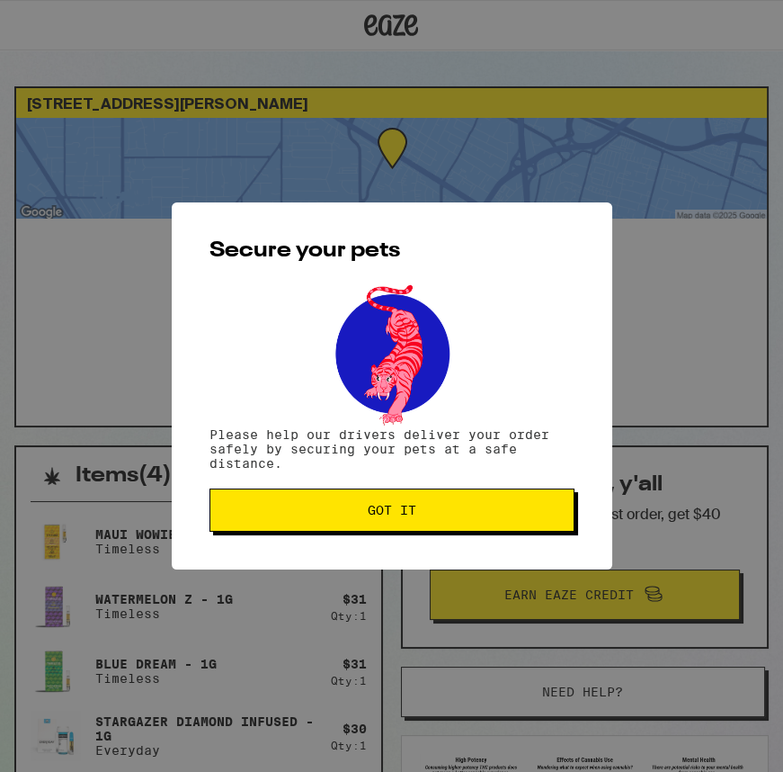
click at [471, 521] on button "Got it" at bounding box center [392, 509] width 365 height 43
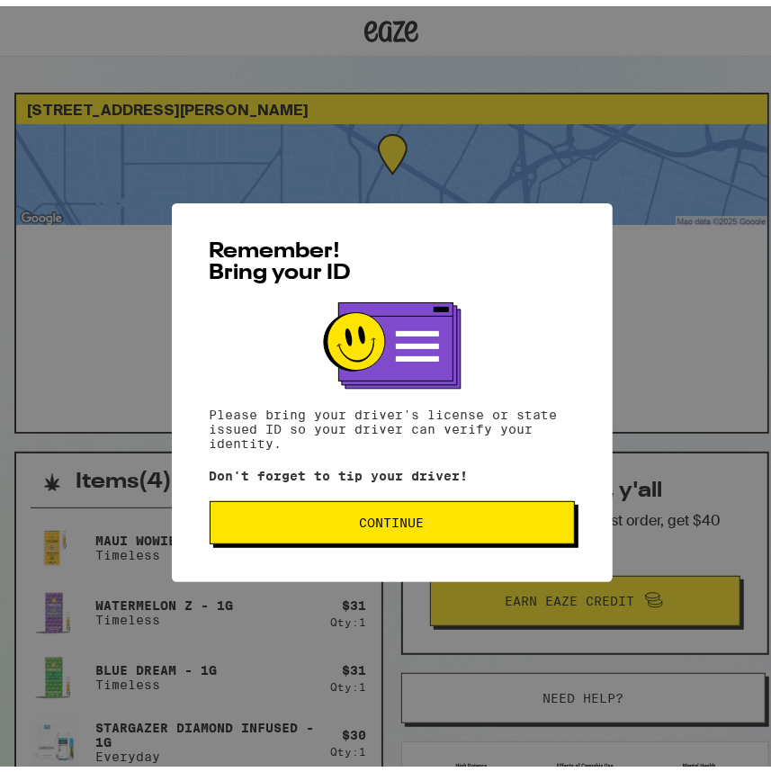
click at [479, 501] on button "Continue" at bounding box center [392, 516] width 365 height 43
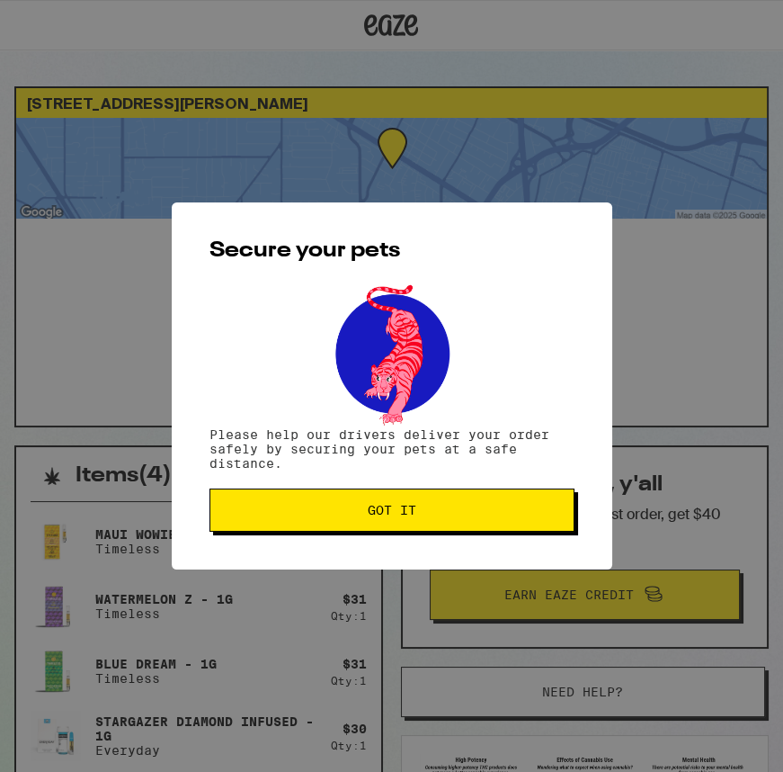
click at [476, 512] on span "Got it" at bounding box center [392, 510] width 335 height 13
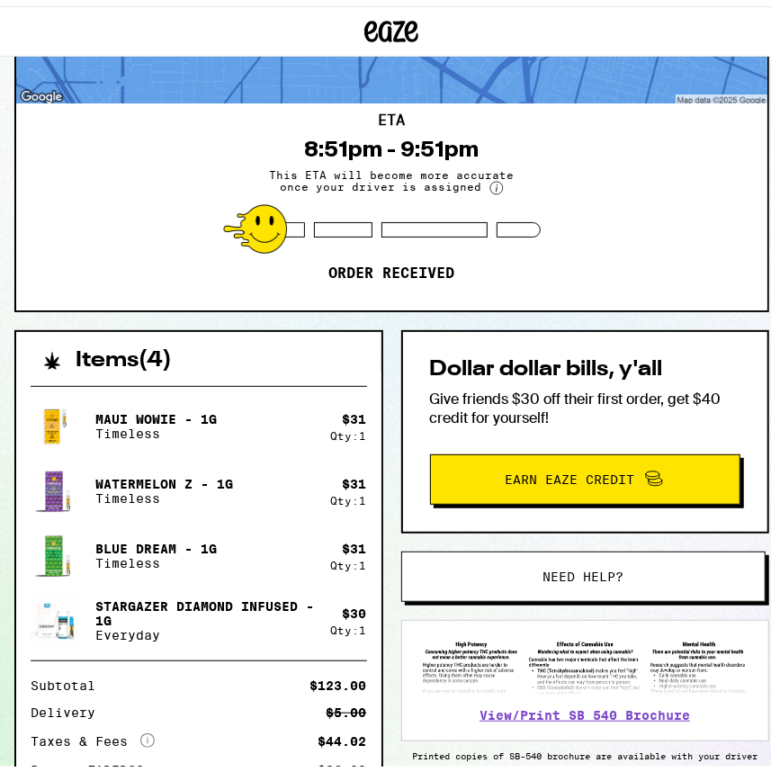
scroll to position [245, 0]
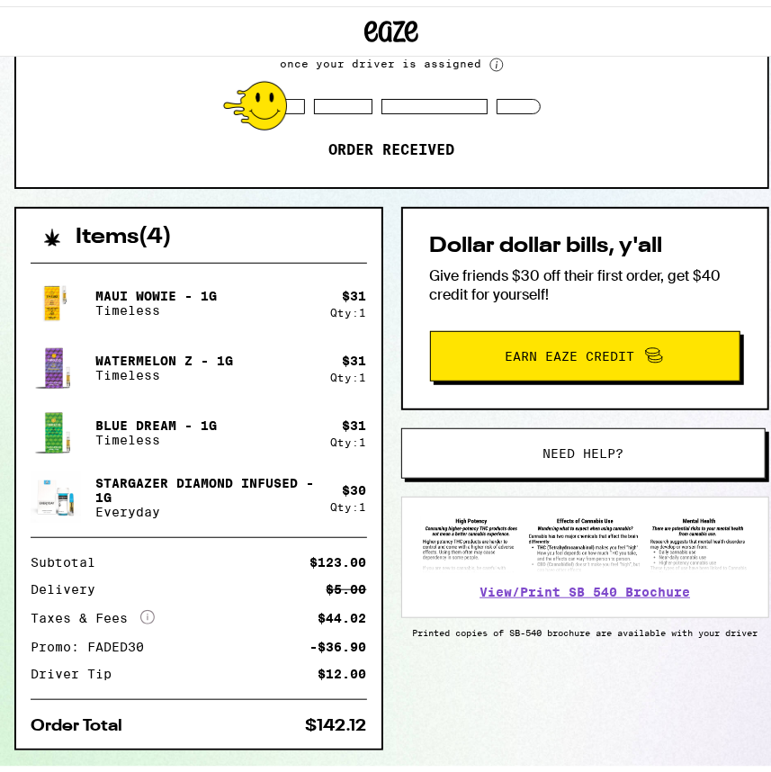
click at [429, 449] on button "Need help?" at bounding box center [583, 447] width 365 height 50
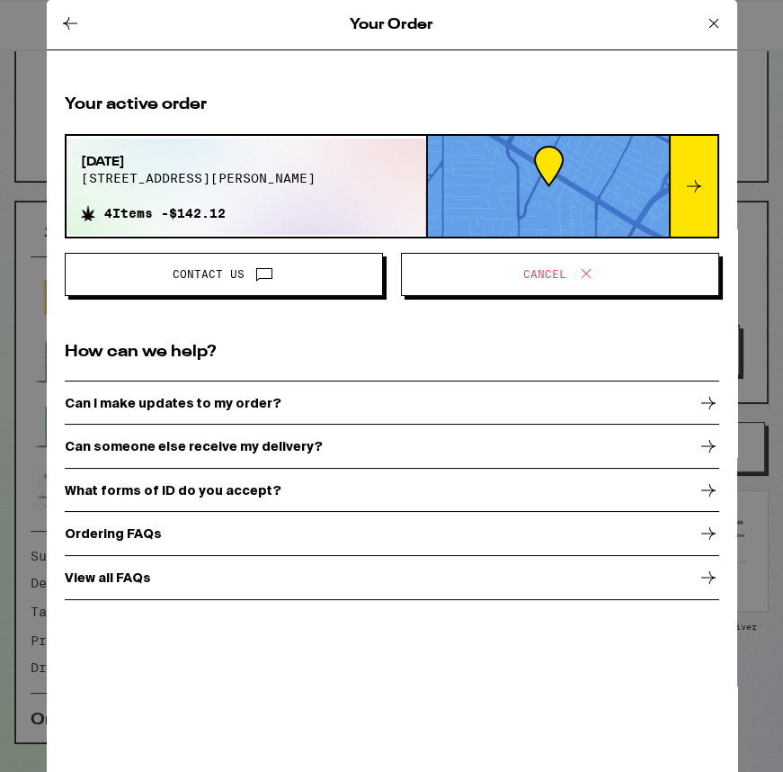
click at [711, 30] on icon at bounding box center [714, 24] width 22 height 22
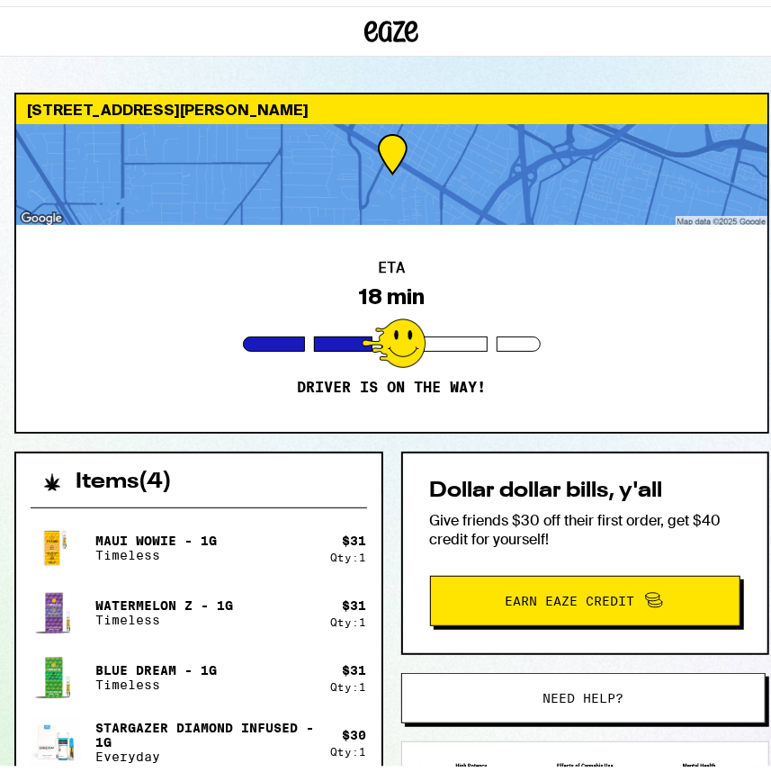
click at [704, 252] on div "ETA 18 min Driver is on the way!" at bounding box center [391, 322] width 751 height 207
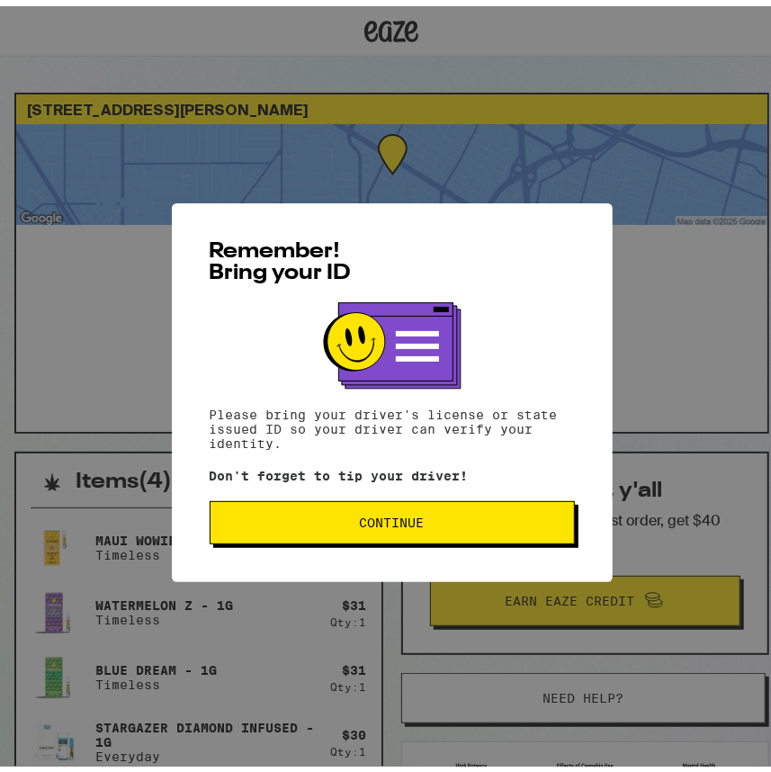
click at [463, 522] on span "Continue" at bounding box center [392, 516] width 335 height 13
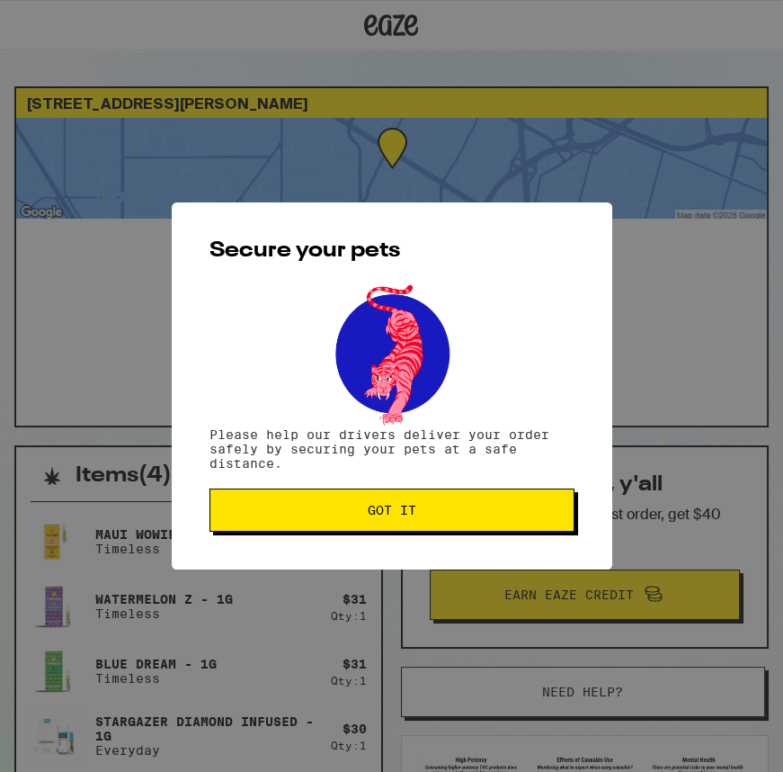
click at [521, 509] on span "Got it" at bounding box center [392, 510] width 335 height 13
